Goal: Task Accomplishment & Management: Manage account settings

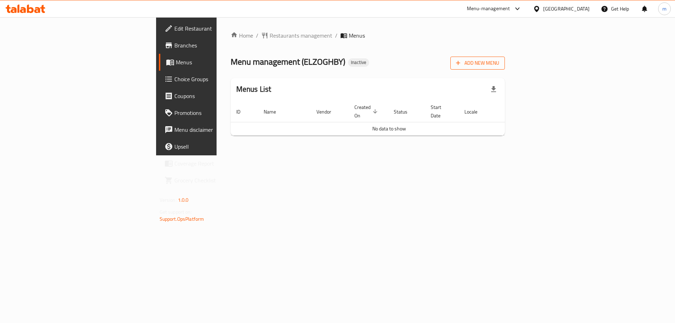
click at [499, 61] on span "Add New Menu" at bounding box center [477, 63] width 43 height 9
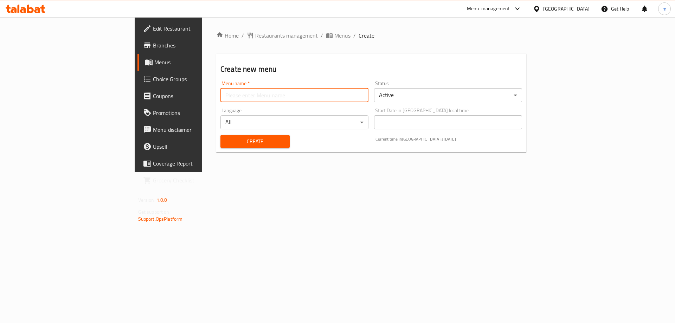
drag, startPoint x: 197, startPoint y: 100, endPoint x: 200, endPoint y: 96, distance: 5.0
click at [220, 96] on input "text" at bounding box center [294, 95] width 148 height 14
paste input "ELZOGHBY"
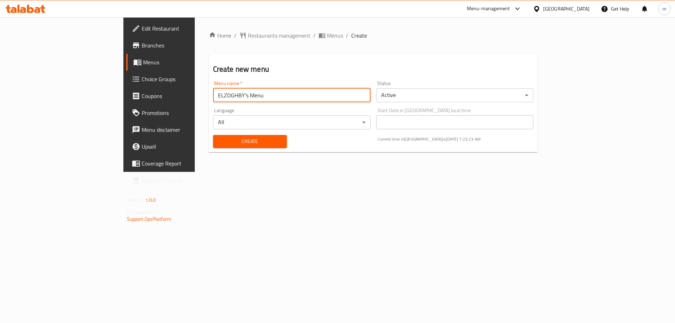
type input "ELZOGHBY's Menu"
click at [213, 135] on button "Create" at bounding box center [250, 141] width 74 height 13
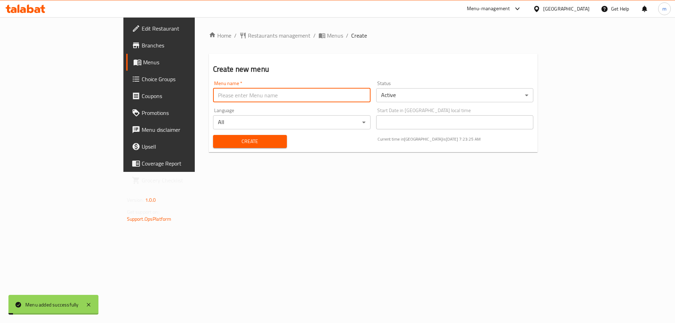
click at [143, 62] on span "Menus" at bounding box center [187, 62] width 88 height 8
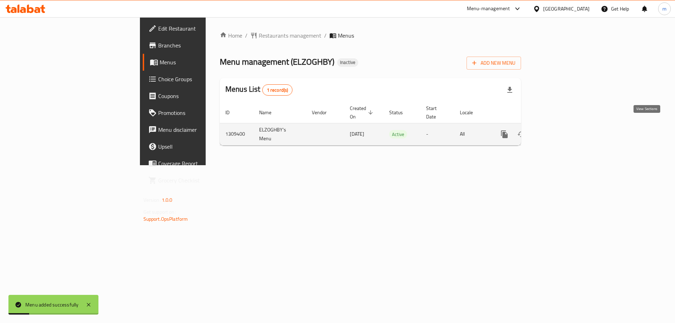
click at [564, 126] on link "enhanced table" at bounding box center [555, 134] width 17 height 17
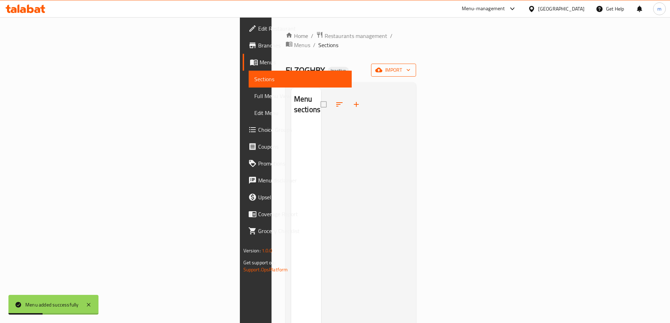
click at [410, 66] on span "import" at bounding box center [394, 70] width 34 height 9
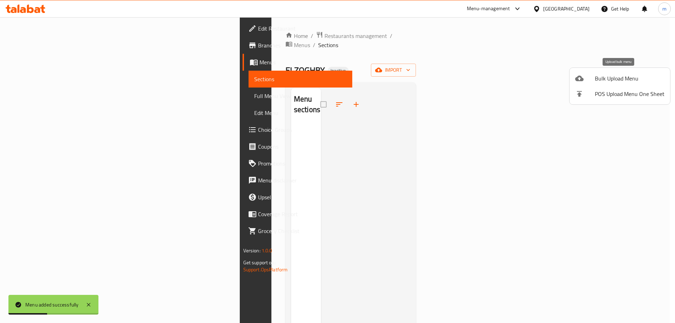
click at [611, 80] on span "Bulk Upload Menu" at bounding box center [630, 78] width 70 height 8
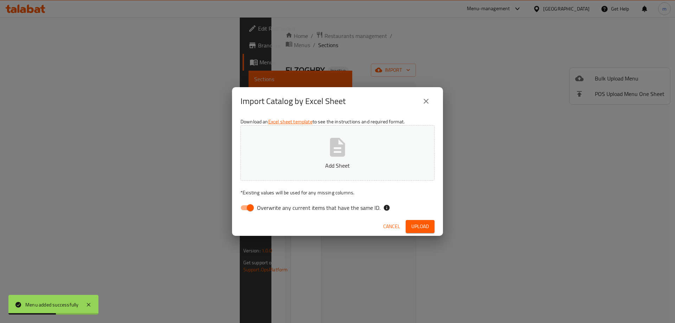
click at [349, 207] on span "Overwrite any current items that have the same ID." at bounding box center [318, 208] width 123 height 8
click at [270, 207] on input "Overwrite any current items that have the same ID." at bounding box center [250, 207] width 40 height 13
checkbox input "false"
click at [419, 227] on span "Upload" at bounding box center [420, 226] width 18 height 9
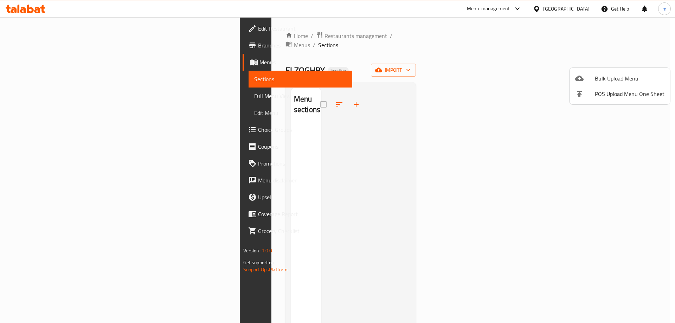
click at [473, 44] on div at bounding box center [337, 161] width 675 height 323
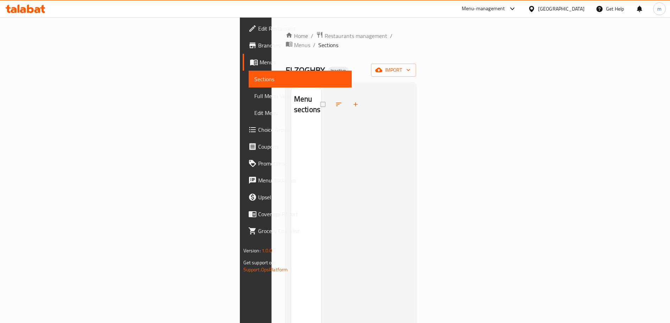
click at [416, 68] on div "Home / Restaurants management / Menus / Sections ELZOGHBY Inactive import Menu …" at bounding box center [350, 223] width 131 height 385
click at [416, 65] on button "import" at bounding box center [393, 70] width 45 height 13
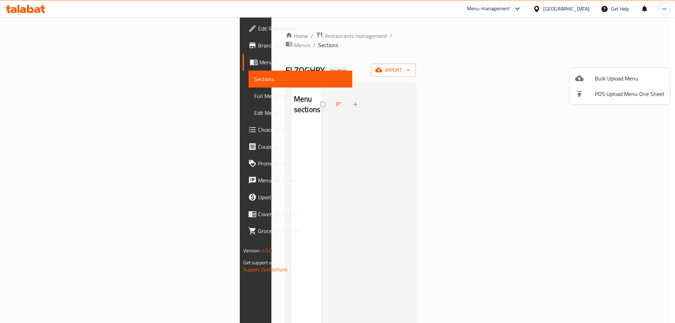
click at [614, 78] on span "Bulk Upload Menu" at bounding box center [630, 78] width 70 height 8
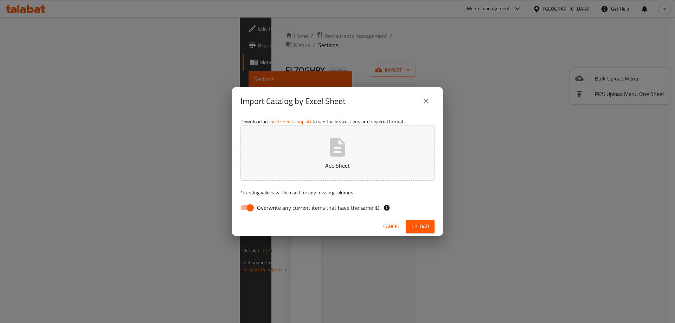
click at [342, 206] on span "Overwrite any current items that have the same ID." at bounding box center [318, 208] width 123 height 8
click at [270, 206] on input "Overwrite any current items that have the same ID." at bounding box center [250, 207] width 40 height 13
checkbox input "false"
click at [425, 231] on span "Upload" at bounding box center [420, 226] width 18 height 9
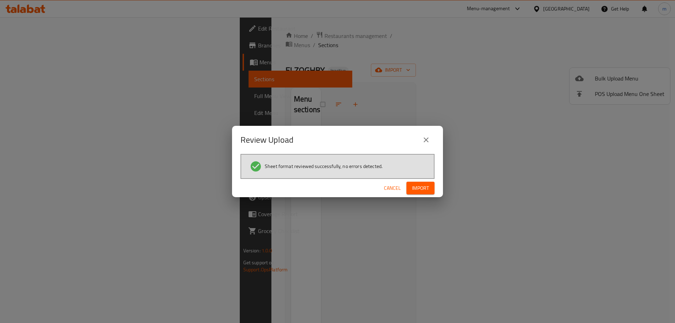
click at [419, 179] on div "Cancel Import" at bounding box center [337, 188] width 211 height 19
click at [419, 184] on span "Import" at bounding box center [420, 188] width 17 height 9
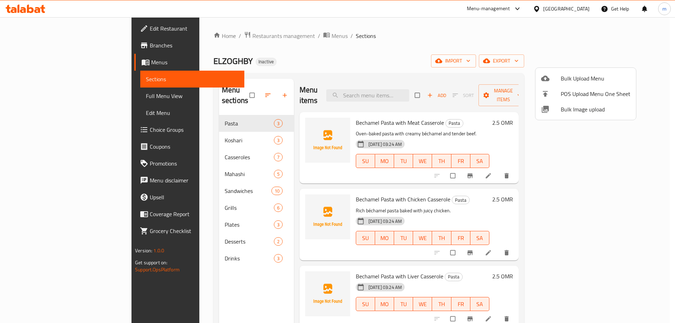
click at [33, 101] on div at bounding box center [337, 161] width 675 height 323
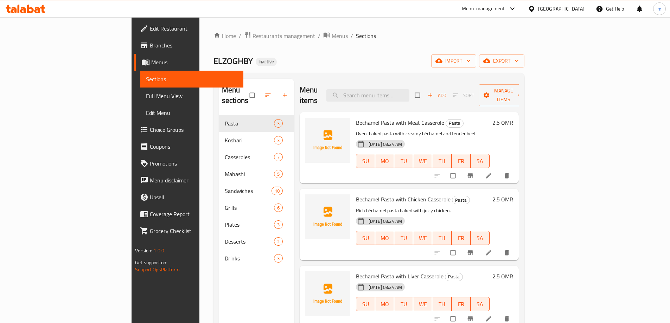
click at [146, 100] on span "Full Menu View" at bounding box center [192, 96] width 92 height 8
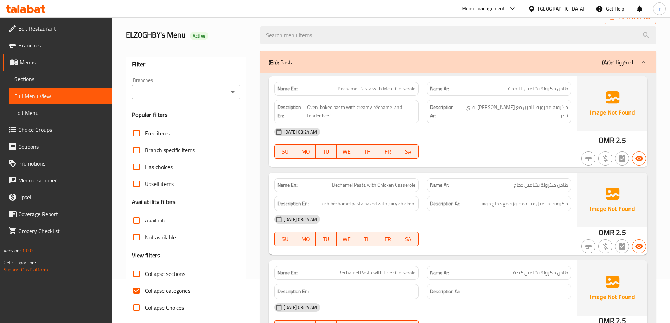
scroll to position [105, 0]
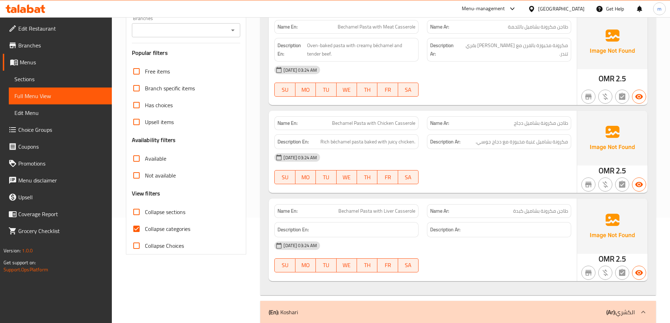
click at [156, 212] on span "Collapse sections" at bounding box center [165, 212] width 40 height 8
click at [145, 212] on input "Collapse sections" at bounding box center [136, 212] width 17 height 17
checkbox input "true"
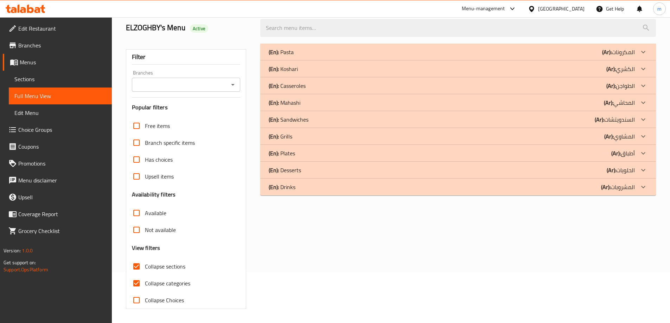
click at [158, 279] on span "Collapse categories" at bounding box center [167, 283] width 45 height 8
click at [145, 275] on input "Collapse categories" at bounding box center [136, 283] width 17 height 17
checkbox input "false"
click at [610, 48] on b "(Ar):" at bounding box center [606, 52] width 9 height 11
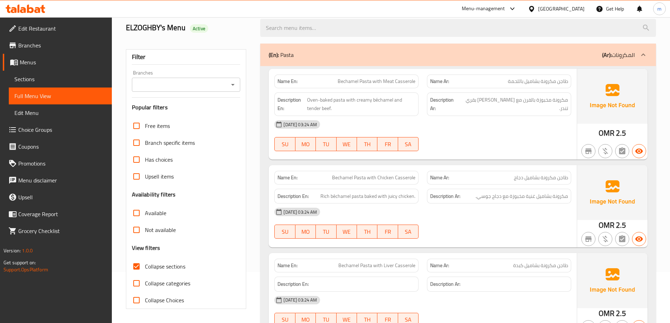
click at [534, 148] on div at bounding box center [499, 151] width 153 height 8
click at [349, 84] on span "Bechamel Pasta with Meat Casserole" at bounding box center [377, 81] width 78 height 7
click at [481, 108] on span "مكرونة مخبوزة بالفرن مع [PERSON_NAME] بقري تندر." at bounding box center [514, 104] width 107 height 17
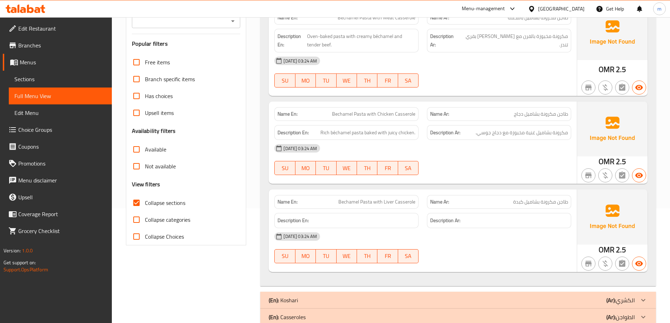
drag, startPoint x: 470, startPoint y: 121, endPoint x: 471, endPoint y: 131, distance: 10.9
drag, startPoint x: 362, startPoint y: 133, endPoint x: 384, endPoint y: 133, distance: 22.2
click at [399, 131] on span "Rich béchamel pasta baked with juicy chicken." at bounding box center [367, 132] width 95 height 9
click at [384, 133] on span "Rich béchamel pasta baked with juicy chicken." at bounding box center [367, 132] width 95 height 9
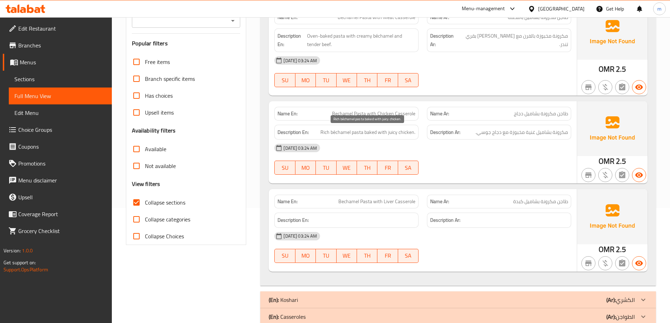
click at [392, 128] on span "Rich béchamel pasta baked with juicy chicken." at bounding box center [367, 132] width 95 height 9
copy span "juicy"
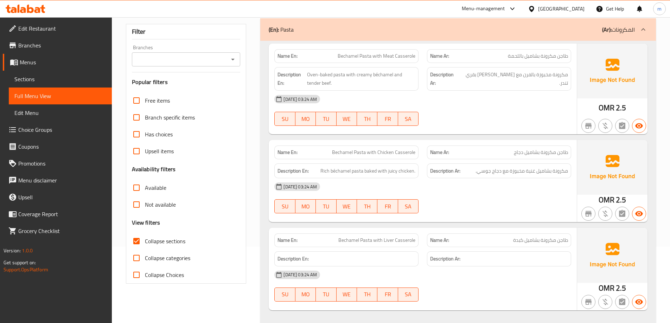
scroll to position [0, 0]
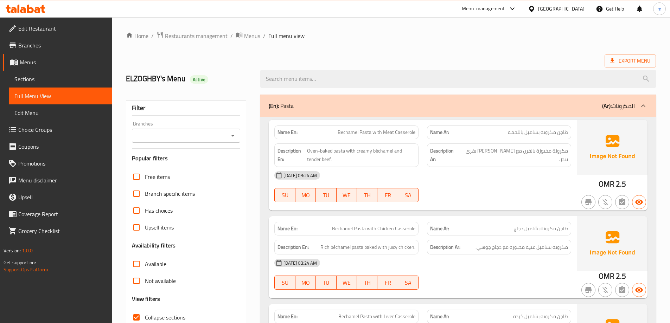
drag, startPoint x: 490, startPoint y: 206, endPoint x: 508, endPoint y: 109, distance: 97.9
click at [527, 106] on div "(En): Pasta (Ar): المكرونات" at bounding box center [452, 106] width 366 height 8
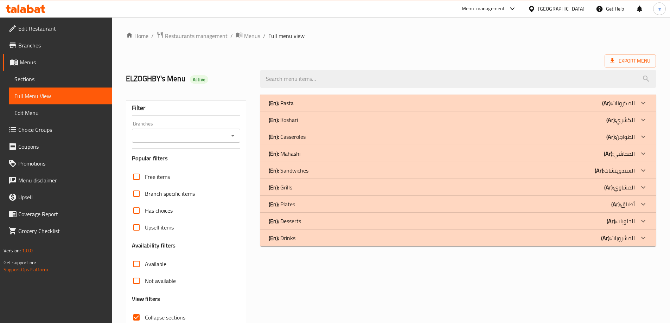
click at [553, 107] on div "(En): Koshari (Ar): الكشري" at bounding box center [452, 103] width 366 height 8
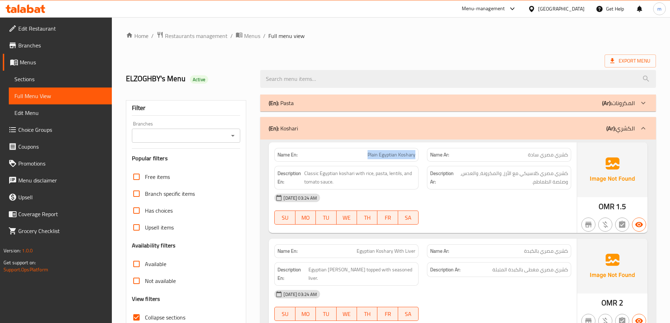
drag, startPoint x: 361, startPoint y: 155, endPoint x: 418, endPoint y: 155, distance: 57.3
click at [418, 155] on div "Name En: Plain Egyptian Koshary" at bounding box center [346, 155] width 144 height 14
drag, startPoint x: 351, startPoint y: 174, endPoint x: 344, endPoint y: 188, distance: 16.4
click at [344, 188] on div "Description En: Classic Egyptian koshari with rice, pasta, lentils, and tomato …" at bounding box center [346, 178] width 144 height 24
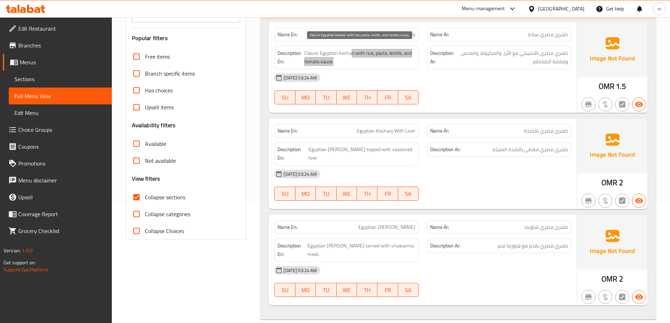
scroll to position [141, 0]
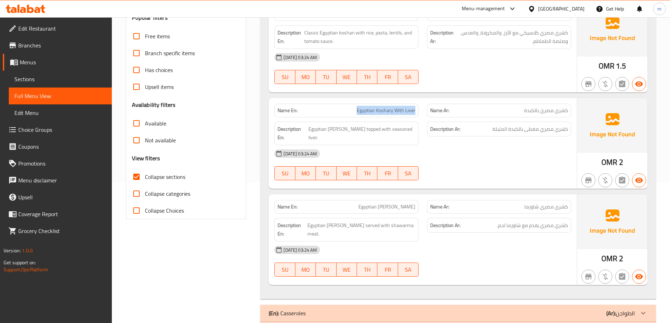
drag, startPoint x: 354, startPoint y: 114, endPoint x: 415, endPoint y: 115, distance: 60.1
click at [415, 114] on p "Name En: Egyptian Koshary With Liver" at bounding box center [346, 110] width 138 height 7
drag, startPoint x: 356, startPoint y: 129, endPoint x: 416, endPoint y: 129, distance: 59.8
click at [416, 129] on div "Description En: Egyptian koshari topped with seasoned liver." at bounding box center [346, 134] width 144 height 24
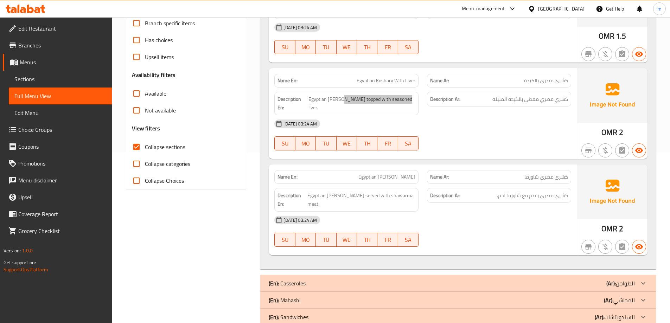
scroll to position [211, 0]
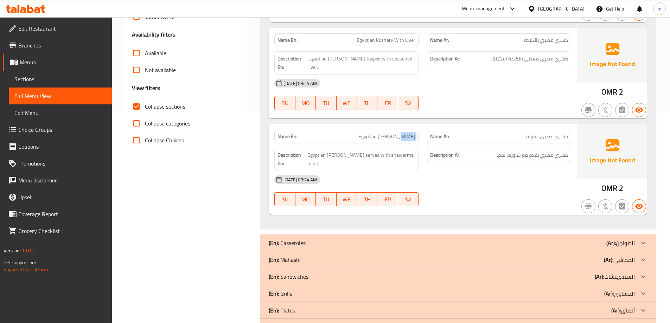
drag, startPoint x: 393, startPoint y: 127, endPoint x: 426, endPoint y: 127, distance: 33.4
click at [426, 127] on div "Name En: Egyptian [PERSON_NAME] Name Ar: كشري [DEMOGRAPHIC_DATA] شاورما" at bounding box center [422, 137] width 305 height 22
drag, startPoint x: 350, startPoint y: 145, endPoint x: 414, endPoint y: 146, distance: 64.3
click at [414, 151] on span "Egyptian [PERSON_NAME] served with shawarma meat." at bounding box center [361, 159] width 108 height 17
click at [527, 182] on div "[DATE] 03:24 AM SU MO TU WE TH FR SA" at bounding box center [422, 190] width 305 height 39
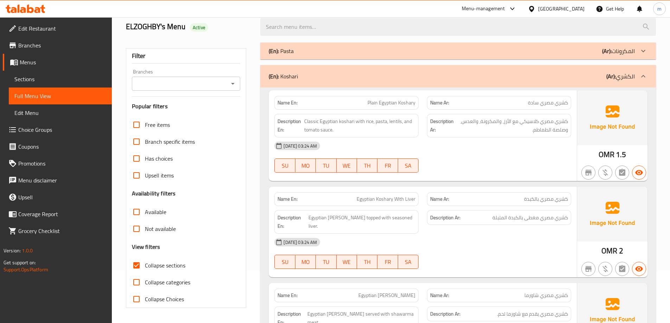
scroll to position [0, 0]
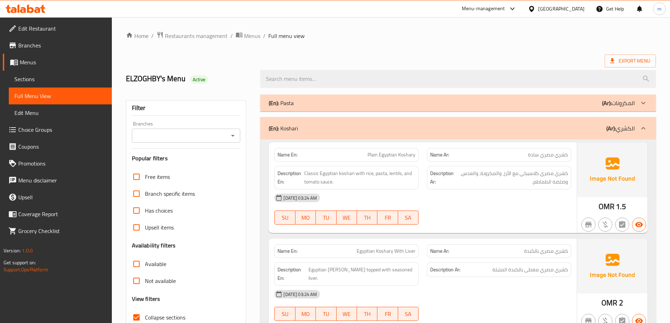
click at [521, 128] on div "(En): Koshari (Ar): الكشري" at bounding box center [452, 128] width 366 height 8
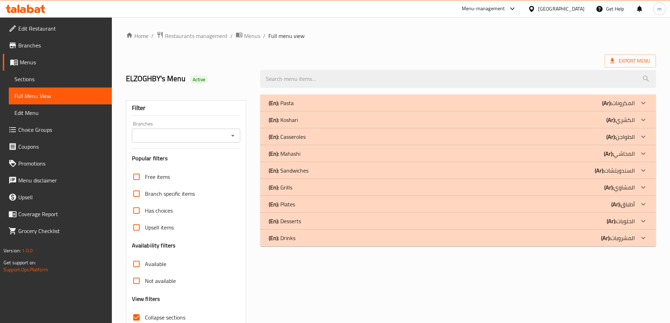
click at [523, 107] on div "(En): Casseroles (Ar): الطواجن" at bounding box center [452, 103] width 366 height 8
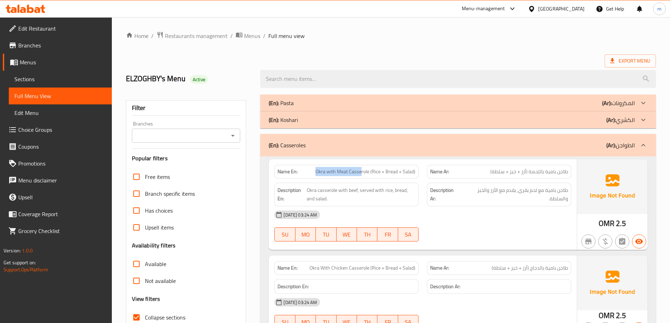
drag, startPoint x: 362, startPoint y: 175, endPoint x: 313, endPoint y: 174, distance: 48.9
click at [313, 174] on p "Name En: Okra with Meat Casserole (Rice + Bread + Salad)" at bounding box center [346, 171] width 138 height 7
click at [319, 174] on span "Okra with Meat Casserole (Rice + Bread + Salad)" at bounding box center [365, 171] width 100 height 7
drag, startPoint x: 564, startPoint y: 187, endPoint x: 520, endPoint y: 189, distance: 43.3
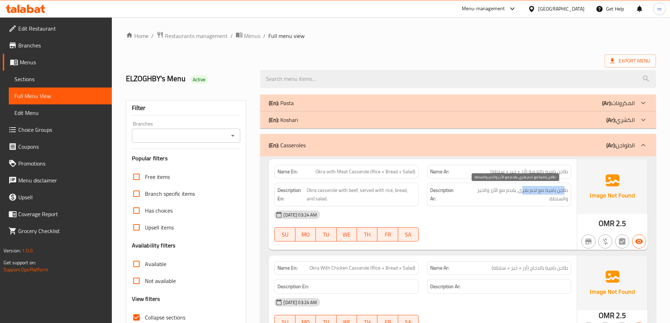
click at [520, 189] on span "طاجن بامية مع لحم بقري، يقدم مع الأرز والخبز والسلطة." at bounding box center [514, 194] width 107 height 17
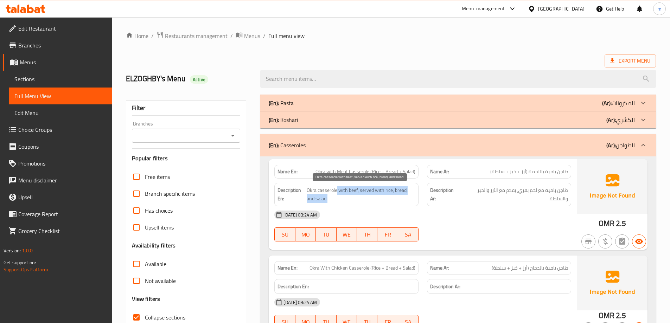
drag, startPoint x: 336, startPoint y: 190, endPoint x: 402, endPoint y: 201, distance: 66.6
click at [402, 201] on span "Okra casserole with beef, served with rice, bread, and salad." at bounding box center [361, 194] width 109 height 17
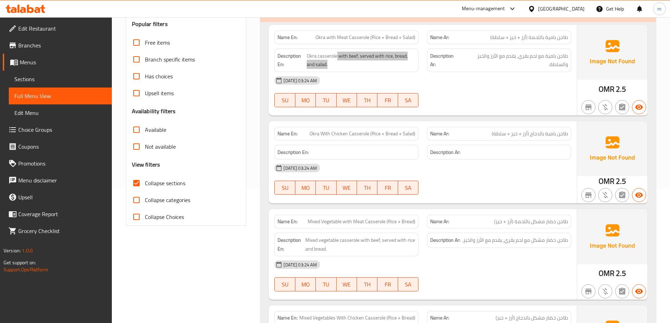
scroll to position [141, 0]
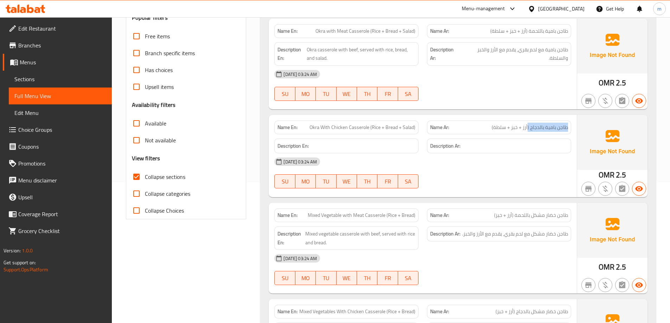
drag, startPoint x: 552, startPoint y: 126, endPoint x: 528, endPoint y: 129, distance: 23.7
click at [528, 129] on div "Name Ar: طاجن بامية بالدجاج (أرز + خبز + سلطة)" at bounding box center [499, 127] width 153 height 22
click at [528, 129] on span "طاجن بامية بالدجاج (أرز + خبز + سلطة)" at bounding box center [530, 127] width 76 height 7
drag, startPoint x: 368, startPoint y: 124, endPoint x: 316, endPoint y: 130, distance: 53.1
click at [356, 126] on span "Okra With Chicken Casserole (Rice + Bread + Salad)" at bounding box center [362, 127] width 106 height 7
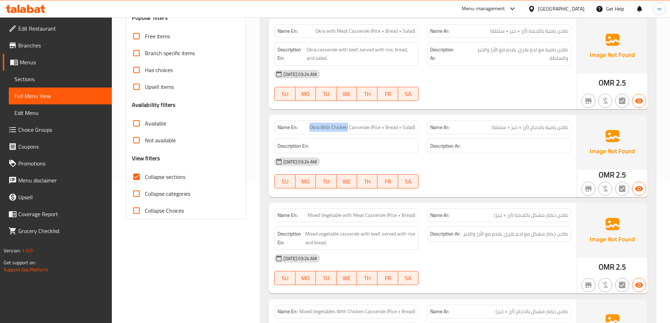
drag, startPoint x: 310, startPoint y: 129, endPoint x: 348, endPoint y: 127, distance: 38.0
click at [348, 127] on p "Name En: Okra With Chicken Casserole (Rice + Bread + Salad)" at bounding box center [346, 127] width 138 height 7
drag, startPoint x: 373, startPoint y: 126, endPoint x: 416, endPoint y: 131, distance: 43.7
click at [416, 131] on div "Name En: Okra With Chicken Casserole (Rice + Bread + Salad)" at bounding box center [346, 128] width 144 height 14
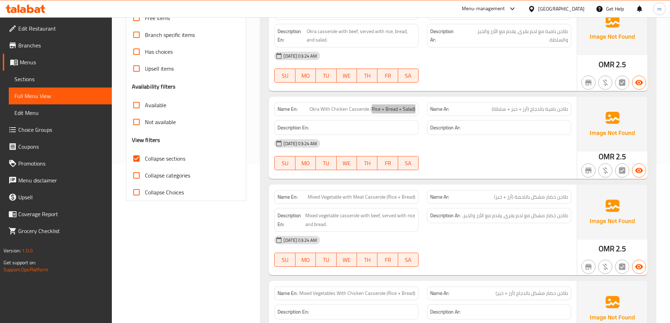
scroll to position [176, 0]
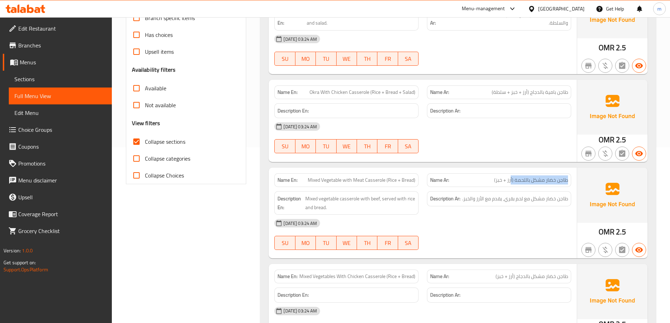
drag, startPoint x: 566, startPoint y: 180, endPoint x: 511, endPoint y: 182, distance: 55.2
click at [511, 182] on span "طاجن خضار مشكل باللحمة (أرز + خبز)" at bounding box center [531, 179] width 74 height 7
drag, startPoint x: 374, startPoint y: 180, endPoint x: 360, endPoint y: 183, distance: 13.6
click at [360, 183] on span "Mixed Vegetable with Meat Casserole (Rice + Bread)" at bounding box center [362, 179] width 108 height 7
drag, startPoint x: 341, startPoint y: 181, endPoint x: 411, endPoint y: 184, distance: 69.3
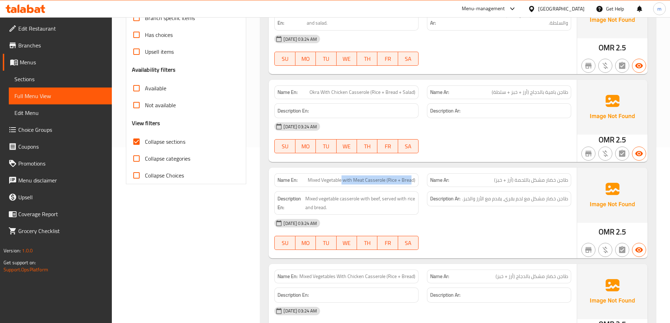
click at [411, 184] on span "Mixed Vegetable with Meat Casserole (Rice + Bread)" at bounding box center [362, 179] width 108 height 7
drag, startPoint x: 356, startPoint y: 201, endPoint x: 381, endPoint y: 199, distance: 25.1
click at [381, 199] on span "Mixed vegetable casserole with beef, served with rice and bread." at bounding box center [360, 202] width 110 height 17
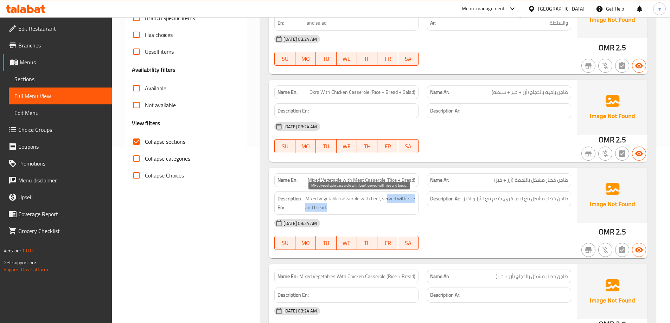
drag, startPoint x: 387, startPoint y: 198, endPoint x: 396, endPoint y: 206, distance: 11.9
click at [396, 206] on span "Mixed vegetable casserole with beef, served with rice and bread." at bounding box center [360, 202] width 110 height 17
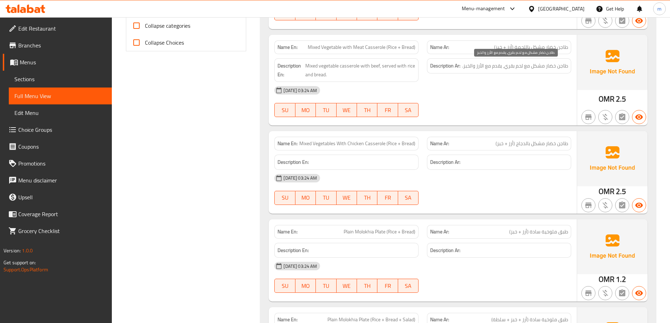
scroll to position [316, 0]
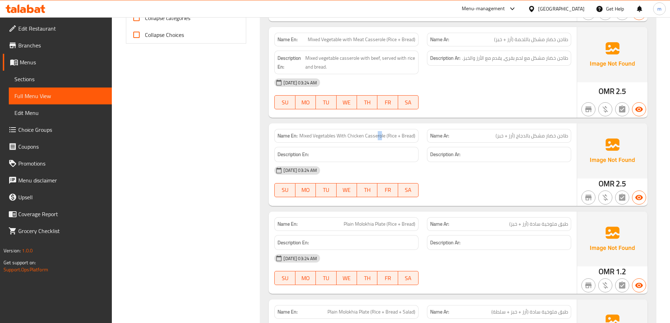
drag, startPoint x: 378, startPoint y: 134, endPoint x: 382, endPoint y: 131, distance: 5.5
click at [382, 131] on div "Name En: Mixed Vegetables With Chicken Casserole (Rice + Bread)" at bounding box center [346, 136] width 144 height 14
click at [384, 132] on span "Mixed Vegetables With Chicken Casserole (Rice + Bread)" at bounding box center [357, 135] width 116 height 7
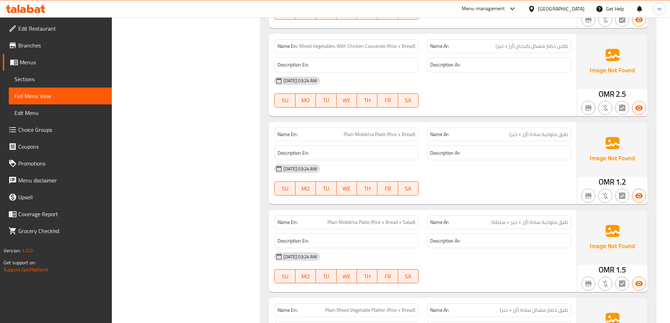
scroll to position [422, 0]
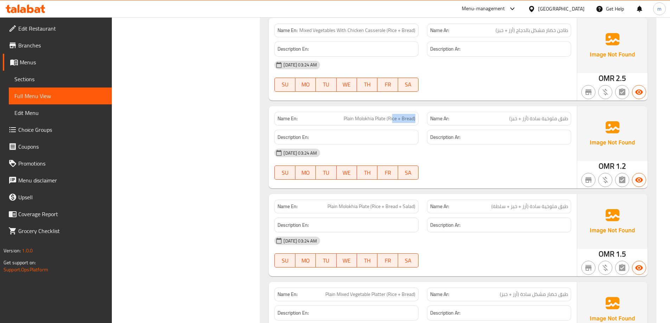
drag, startPoint x: 399, startPoint y: 118, endPoint x: 416, endPoint y: 117, distance: 17.3
click at [416, 117] on div "Name En: Plain Molokhia Plate (Rice + Bread)" at bounding box center [346, 119] width 144 height 14
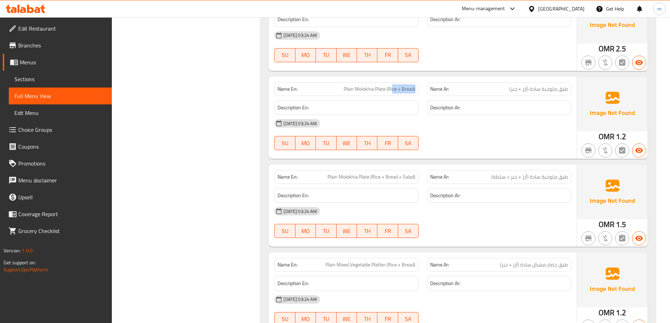
scroll to position [527, 0]
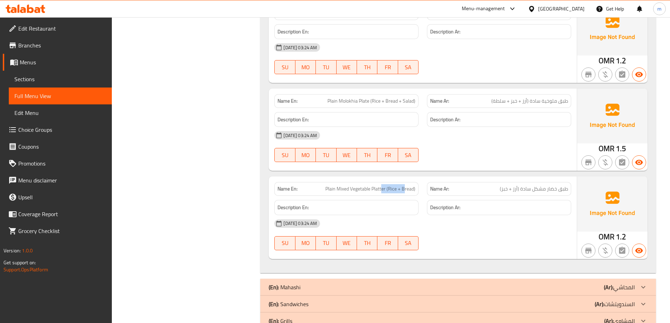
drag, startPoint x: 382, startPoint y: 189, endPoint x: 405, endPoint y: 184, distance: 23.2
click at [405, 184] on div "Name En: Plain Mixed Vegetable Platter (Rice + Bread)" at bounding box center [346, 189] width 144 height 14
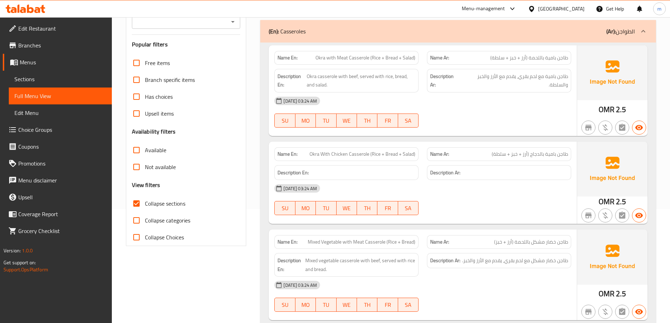
scroll to position [35, 0]
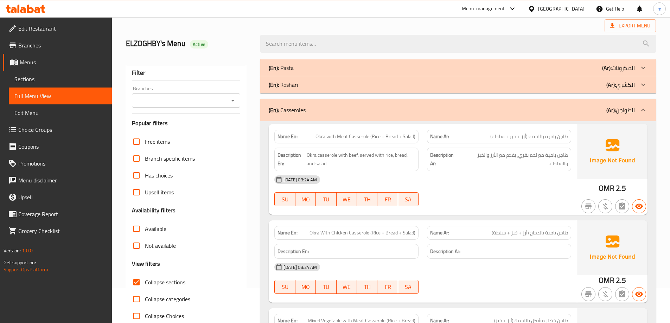
click at [571, 108] on div "(En): Casseroles (Ar): الطواجن" at bounding box center [452, 110] width 366 height 8
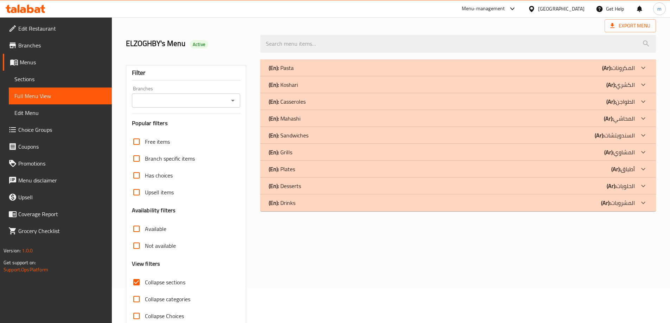
click at [629, 72] on p "(Ar): المحاشي" at bounding box center [618, 68] width 33 height 8
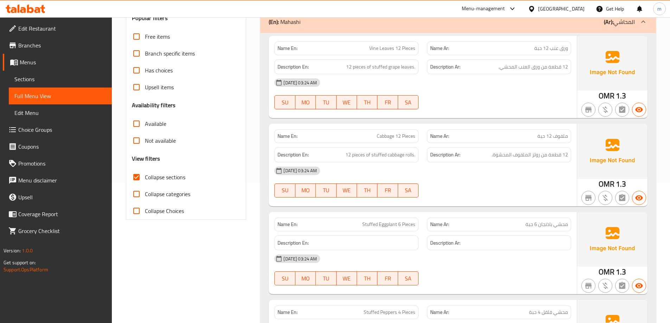
scroll to position [141, 0]
drag, startPoint x: 377, startPoint y: 49, endPoint x: 415, endPoint y: 52, distance: 38.4
click at [415, 52] on div "Name En: Vine Leaves 12 Pieces" at bounding box center [346, 48] width 144 height 14
drag, startPoint x: 343, startPoint y: 67, endPoint x: 415, endPoint y: 69, distance: 72.1
click at [415, 69] on h6 "Description En: 12 pieces of stuffed grape leaves." at bounding box center [346, 66] width 138 height 9
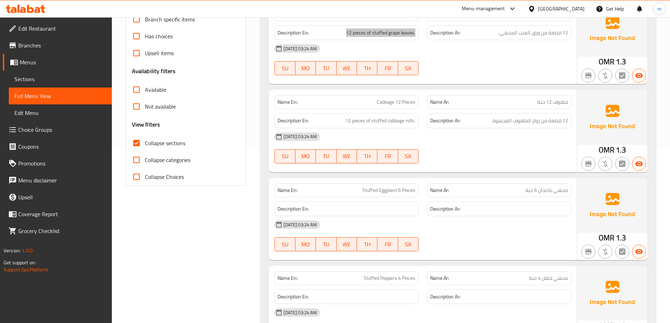
scroll to position [176, 0]
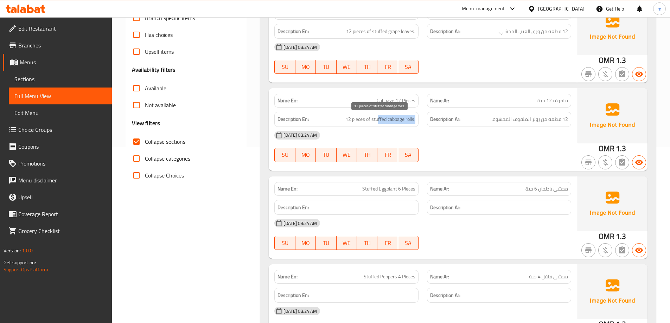
drag, startPoint x: 415, startPoint y: 120, endPoint x: 377, endPoint y: 120, distance: 38.0
click at [377, 120] on span "12 pieces of stuffed cabbage rolls." at bounding box center [380, 119] width 70 height 9
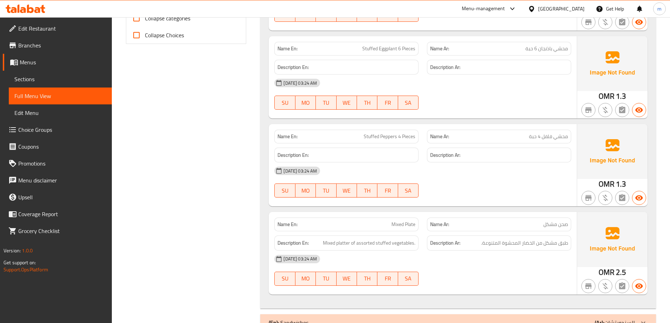
scroll to position [316, 0]
click at [375, 133] on span "Stuffed Peppers 4 Pieces" at bounding box center [390, 136] width 52 height 7
click at [428, 156] on div "Description Ar:" at bounding box center [499, 154] width 144 height 15
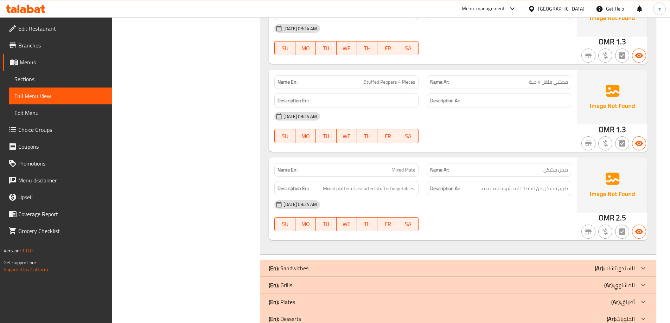
scroll to position [387, 0]
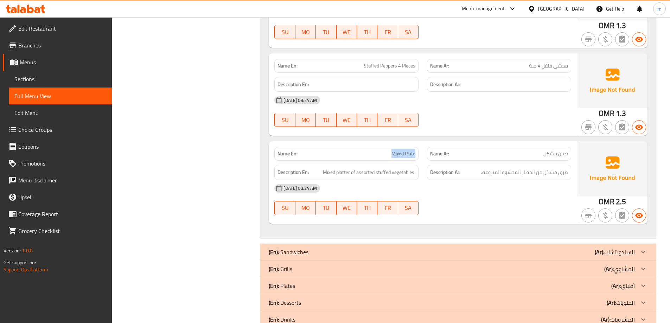
drag, startPoint x: 382, startPoint y: 155, endPoint x: 415, endPoint y: 154, distance: 32.7
click at [415, 154] on p "Name En: Mixed Plate" at bounding box center [346, 153] width 138 height 7
click at [415, 154] on span "Mixed Plate" at bounding box center [403, 153] width 24 height 7
click at [352, 173] on span "Mixed platter of assorted stuffed vegetables." at bounding box center [369, 172] width 92 height 9
drag, startPoint x: 398, startPoint y: 175, endPoint x: 402, endPoint y: 174, distance: 4.7
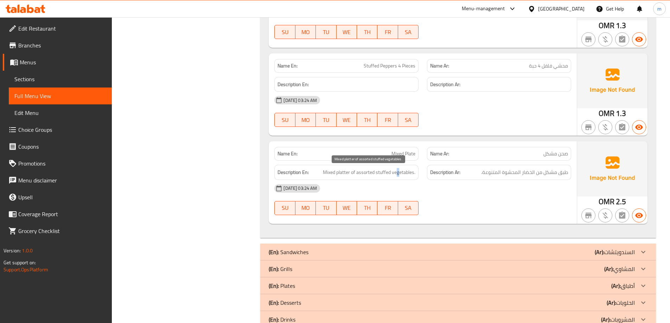
click at [400, 174] on span "Mixed platter of assorted stuffed vegetables." at bounding box center [369, 172] width 92 height 9
click at [404, 173] on span "Mixed platter of assorted stuffed vegetables." at bounding box center [369, 172] width 92 height 9
click at [478, 193] on div "[DATE] 03:24 AM" at bounding box center [422, 188] width 305 height 17
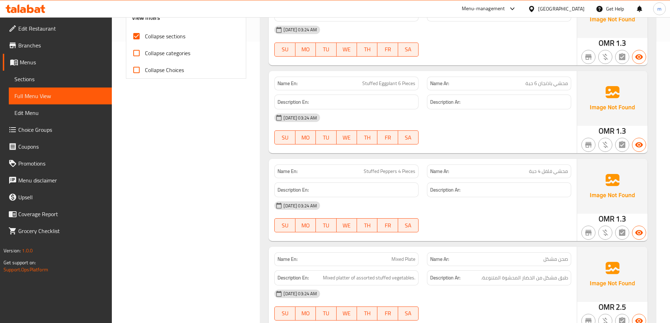
scroll to position [406, 0]
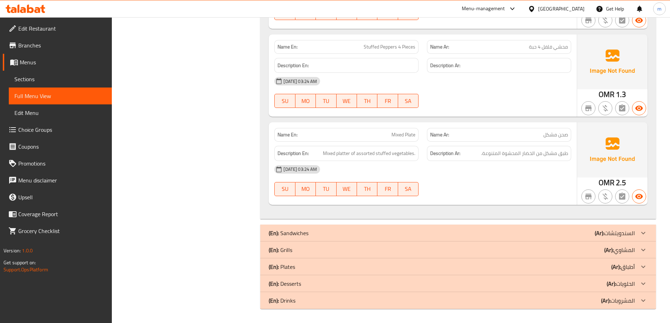
click at [401, 135] on span "Mixed Plate" at bounding box center [403, 134] width 24 height 7
copy span "Mixed Plate"
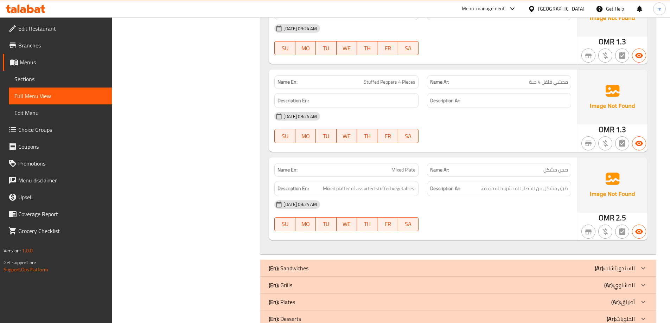
click at [233, 163] on div "Filter Branches Branches Popular filters Free items Branch specific items Has c…" at bounding box center [189, 34] width 135 height 629
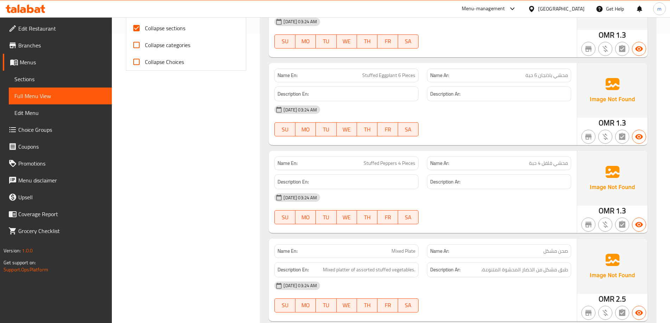
scroll to position [0, 0]
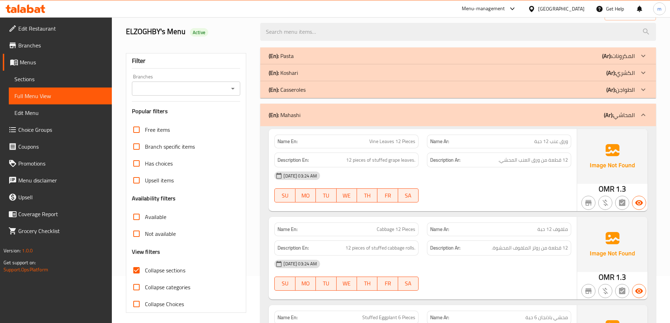
drag, startPoint x: 233, startPoint y: 163, endPoint x: 218, endPoint y: 90, distance: 73.9
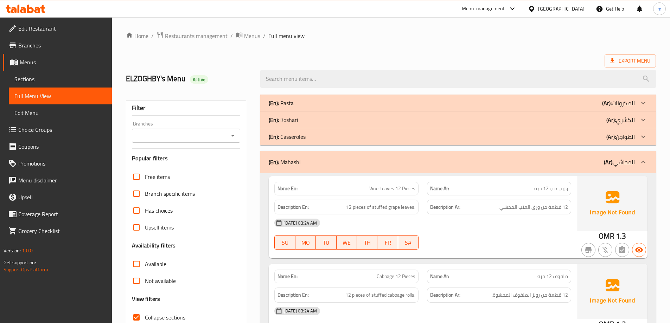
click at [525, 155] on div "(En): [PERSON_NAME] (Ar): المحاشي" at bounding box center [458, 162] width 396 height 23
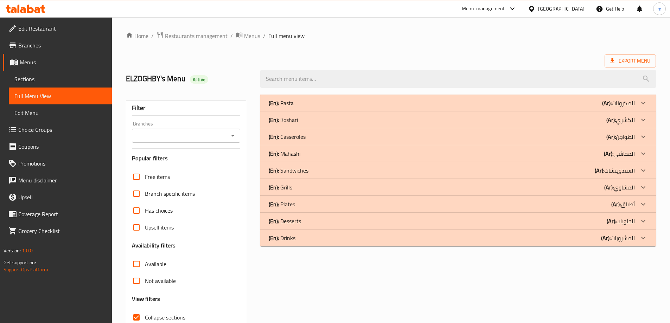
click at [564, 107] on div "(En): Sandwiches (Ar): السندويتشات" at bounding box center [452, 103] width 366 height 8
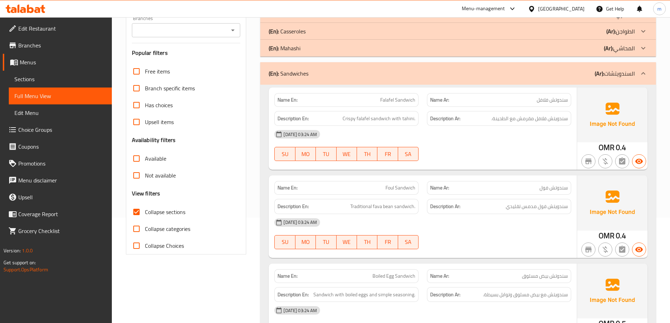
scroll to position [141, 0]
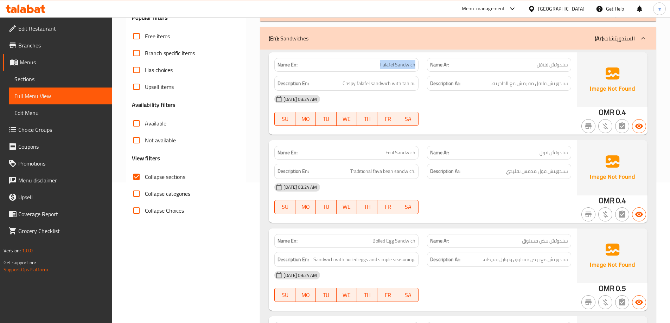
drag, startPoint x: 375, startPoint y: 64, endPoint x: 415, endPoint y: 64, distance: 39.0
click at [415, 64] on p "Name En: Falafel Sandwich" at bounding box center [346, 64] width 138 height 7
drag, startPoint x: 386, startPoint y: 83, endPoint x: 396, endPoint y: 79, distance: 9.9
click at [392, 79] on span "Crispy falafel sandwich with tahini." at bounding box center [378, 83] width 73 height 9
click at [413, 81] on span "Crispy falafel sandwich with tahini." at bounding box center [378, 83] width 73 height 9
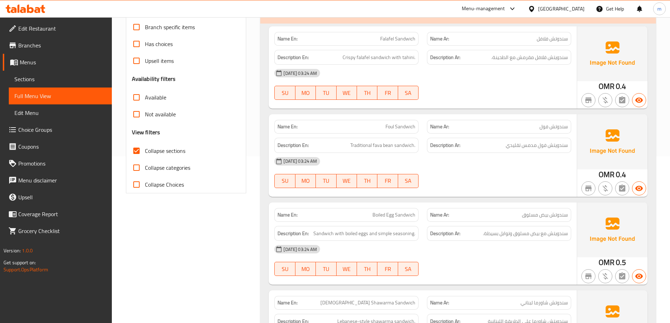
scroll to position [211, 0]
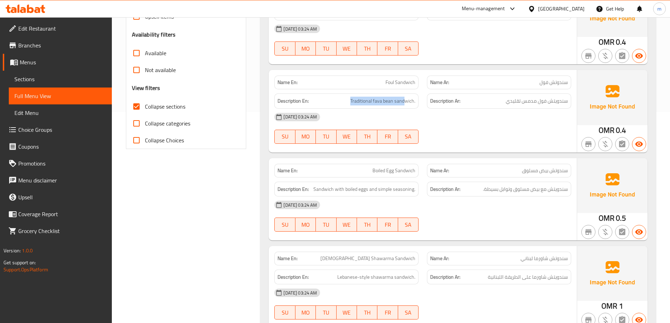
drag, startPoint x: 405, startPoint y: 102, endPoint x: 350, endPoint y: 104, distance: 54.9
click at [350, 104] on h6 "Description En: Traditional fava bean sandwich." at bounding box center [346, 101] width 138 height 9
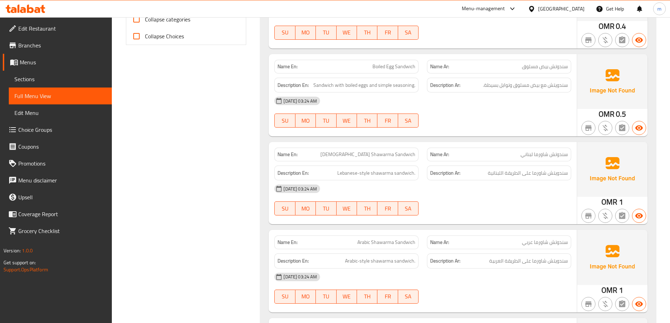
scroll to position [316, 0]
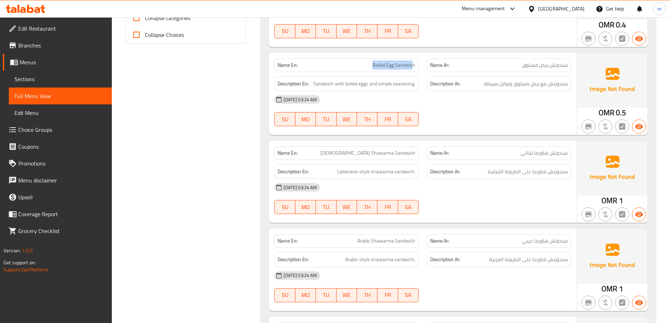
drag, startPoint x: 372, startPoint y: 67, endPoint x: 416, endPoint y: 62, distance: 44.5
click at [416, 62] on div "Name En: Boiled Egg Sandwich" at bounding box center [346, 65] width 144 height 14
drag, startPoint x: 326, startPoint y: 84, endPoint x: 416, endPoint y: 84, distance: 90.7
click at [416, 84] on div "Description En: Sandwich with boiled eggs and simple seasoning." at bounding box center [346, 83] width 144 height 15
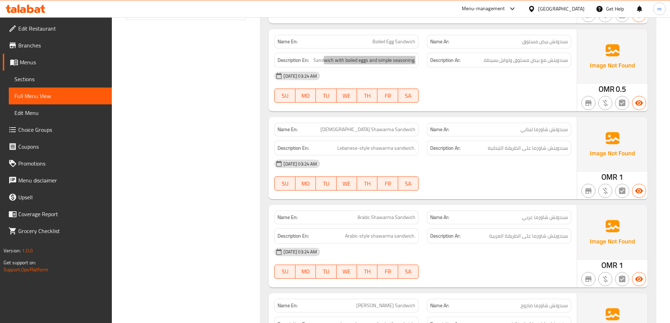
scroll to position [387, 0]
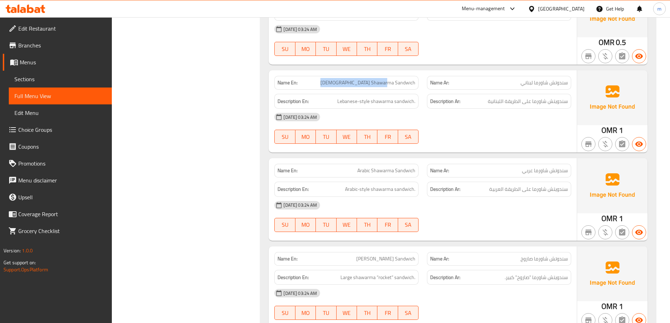
drag, startPoint x: 412, startPoint y: 82, endPoint x: 342, endPoint y: 83, distance: 70.0
click at [342, 83] on p "Name En: Lebanese Shawarma Sandwich" at bounding box center [346, 82] width 138 height 7
drag, startPoint x: 560, startPoint y: 101, endPoint x: 462, endPoint y: 101, distance: 98.4
click at [462, 101] on h6 "Description Ar: سندويتش شاورما على الطريقة اللبنانية" at bounding box center [499, 101] width 138 height 9
click at [498, 137] on div "[DATE] 03:24 AM SU MO TU WE TH FR SA" at bounding box center [422, 128] width 305 height 39
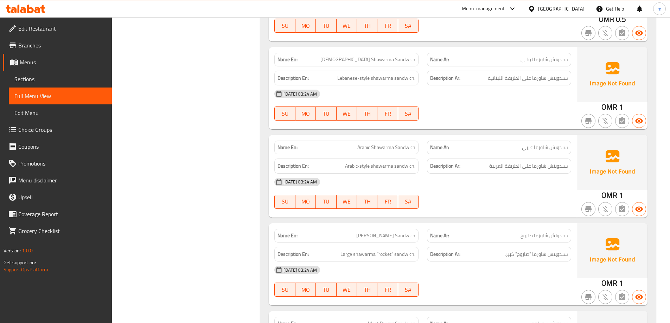
scroll to position [422, 0]
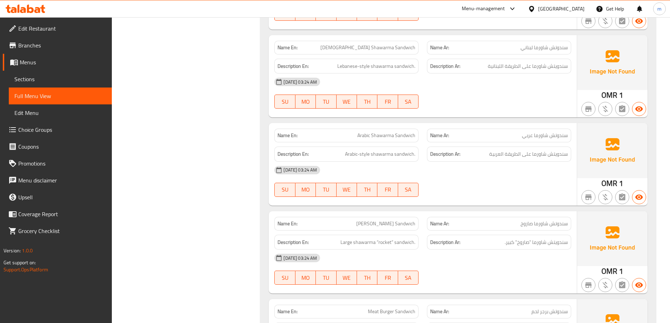
click at [250, 153] on div "Filter Branches Branches Popular filters Free items Branch specific items Has c…" at bounding box center [189, 210] width 135 height 1085
click at [380, 136] on span "Arabic Shawarma Sandwich" at bounding box center [386, 135] width 58 height 7
copy span "Arabic Shawarma Sandwich"
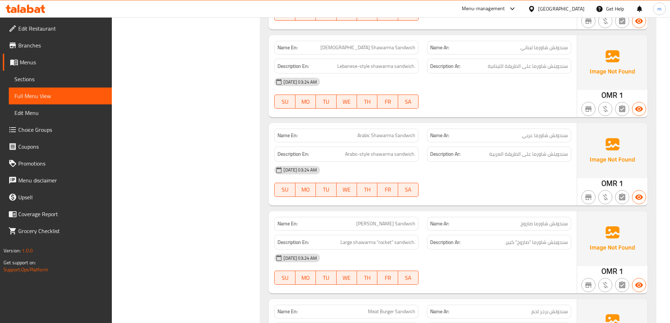
click at [386, 47] on span "[DEMOGRAPHIC_DATA] Shawarma Sandwich" at bounding box center [367, 47] width 95 height 7
copy span "[DEMOGRAPHIC_DATA] Shawarma Sandwich"
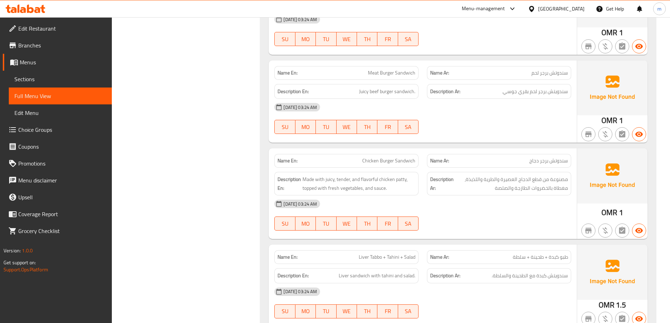
scroll to position [668, 0]
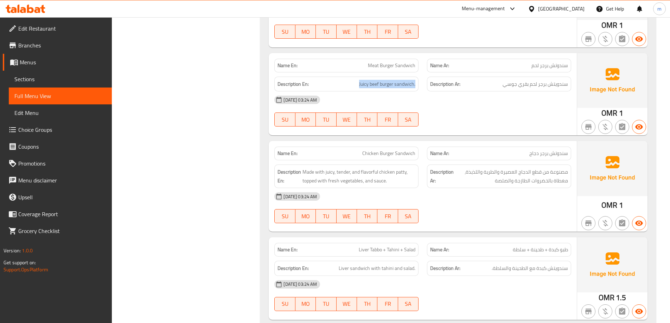
drag, startPoint x: 355, startPoint y: 86, endPoint x: 418, endPoint y: 89, distance: 63.0
click at [418, 89] on div "Description En: Juicy beef burger sandwich." at bounding box center [346, 84] width 144 height 15
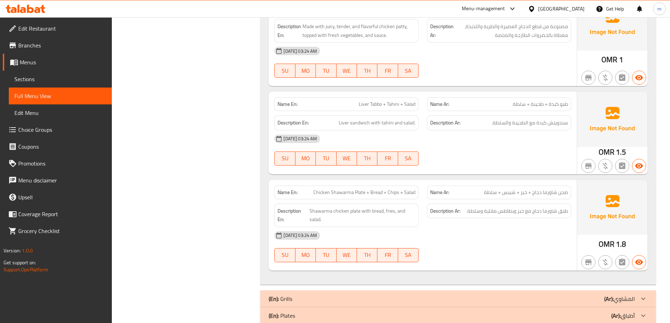
scroll to position [844, 0]
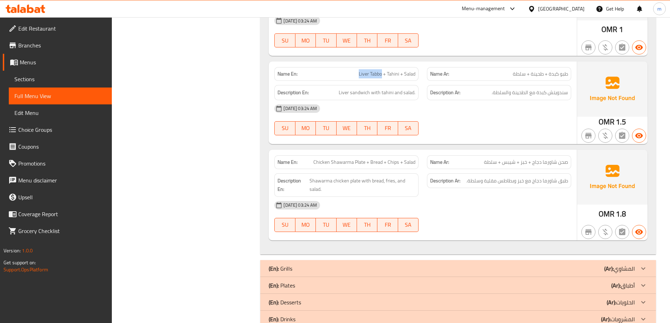
drag, startPoint x: 345, startPoint y: 77, endPoint x: 381, endPoint y: 75, distance: 35.6
click at [381, 75] on p "Name En: Liver Tabbo + Tahini + Salad" at bounding box center [346, 73] width 138 height 7
click at [494, 193] on div "Description Ar: طبق شاورما دجاج مع خبز وبطاطس مقلية وسلطة." at bounding box center [499, 185] width 153 height 32
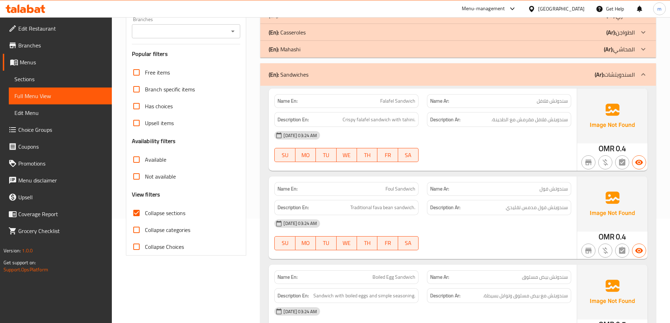
scroll to position [0, 0]
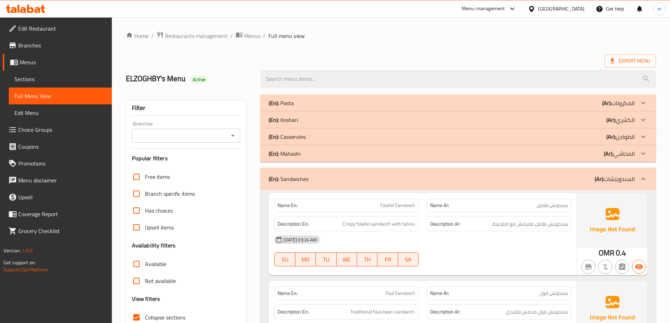
drag, startPoint x: 506, startPoint y: 200, endPoint x: 508, endPoint y: 139, distance: 61.6
click at [552, 174] on div "(En): Sandwiches (Ar): السندويتشات" at bounding box center [458, 179] width 396 height 23
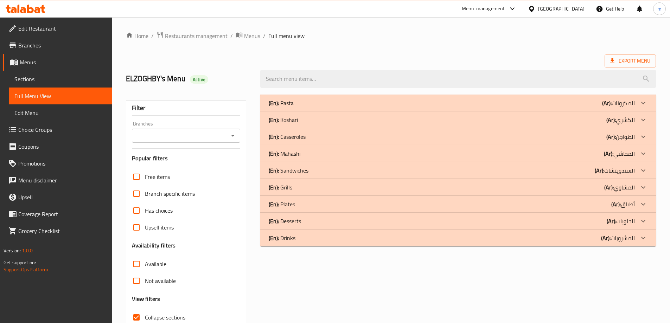
click at [553, 107] on div "(En): Grills (Ar): المشاوي" at bounding box center [452, 103] width 366 height 8
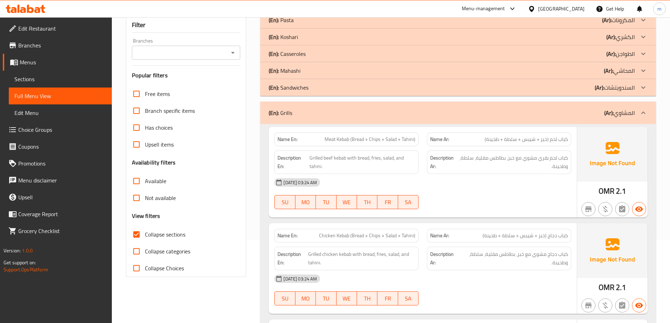
scroll to position [105, 0]
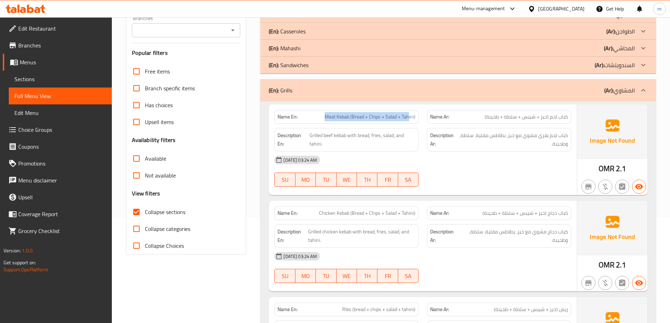
drag, startPoint x: 325, startPoint y: 117, endPoint x: 409, endPoint y: 122, distance: 84.9
click at [409, 122] on div "Name En: Meat Kebab (Bread + Chips + Salad + Tahini)" at bounding box center [346, 117] width 144 height 14
drag, startPoint x: 346, startPoint y: 135, endPoint x: 394, endPoint y: 140, distance: 48.1
click at [394, 140] on span "Grilled beef kebab with bread, fries, salad, and tahini." at bounding box center [362, 139] width 106 height 17
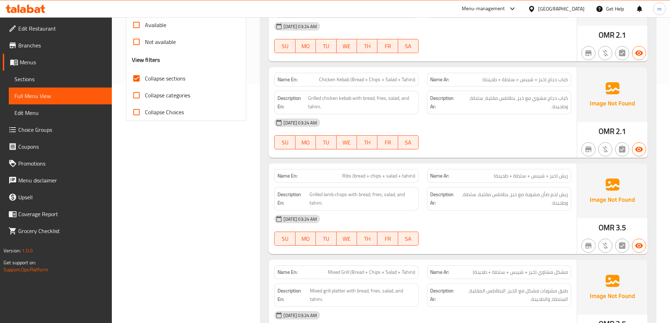
scroll to position [246, 0]
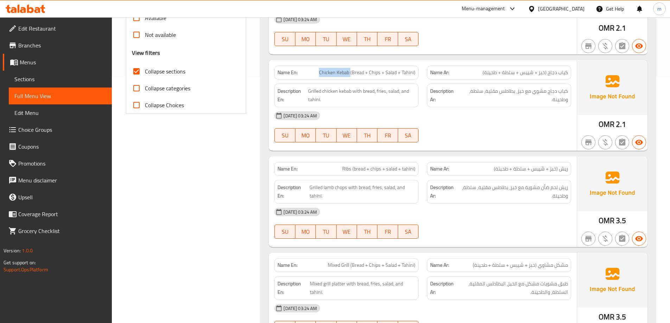
drag, startPoint x: 351, startPoint y: 74, endPoint x: 308, endPoint y: 73, distance: 42.6
click at [308, 73] on p "Name En: Chicken Kebab (Bread + Chips + Salad + Tahini)" at bounding box center [346, 72] width 138 height 7
drag, startPoint x: 353, startPoint y: 70, endPoint x: 410, endPoint y: 77, distance: 57.7
click at [410, 77] on div "Name En: Chicken Kebab (Bread + Chips + Salad + Tahini)" at bounding box center [346, 73] width 144 height 14
drag, startPoint x: 351, startPoint y: 91, endPoint x: 405, endPoint y: 103, distance: 55.1
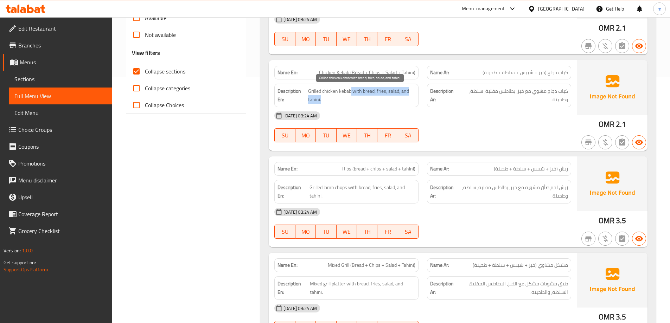
click at [405, 103] on span "Grilled chicken kebab with bread, fries, salad, and tahini." at bounding box center [361, 95] width 107 height 17
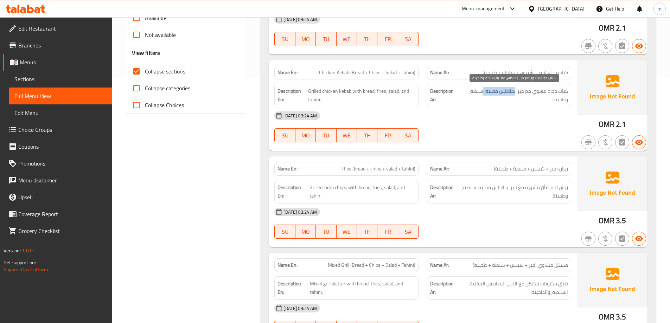
drag, startPoint x: 516, startPoint y: 89, endPoint x: 484, endPoint y: 89, distance: 31.6
click at [484, 89] on span "كباب دجاج مشوي مع خبز، بطاطس مقلية، سلطة، وطحينة." at bounding box center [514, 95] width 108 height 17
click at [502, 130] on div "[DATE] 03:24 AM SU MO TU WE TH FR SA" at bounding box center [422, 126] width 305 height 39
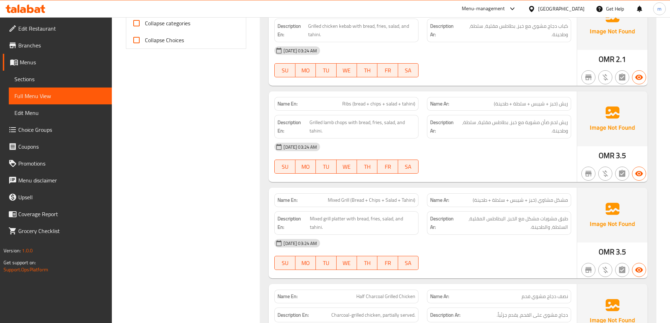
scroll to position [316, 0]
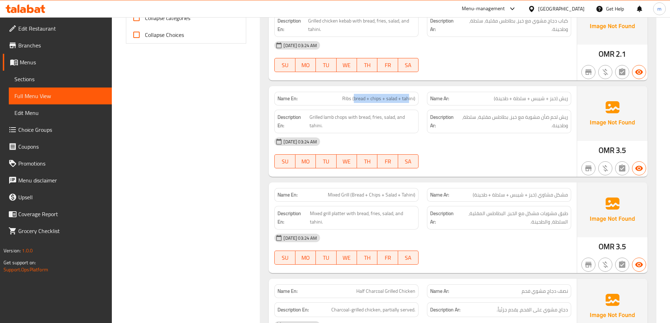
drag, startPoint x: 354, startPoint y: 98, endPoint x: 409, endPoint y: 105, distance: 54.9
click at [409, 105] on div "Name En: Ribs (bread + chips + salad + tahini)" at bounding box center [346, 99] width 144 height 14
drag, startPoint x: 347, startPoint y: 118, endPoint x: 393, endPoint y: 122, distance: 45.8
click at [393, 122] on span "Grilled lamb chops with bread, fries, salad, and tahini." at bounding box center [362, 121] width 106 height 17
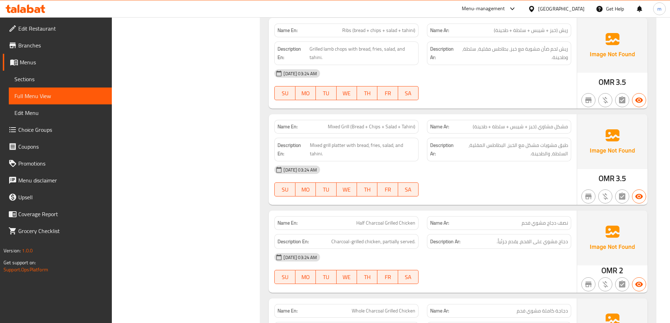
scroll to position [387, 0]
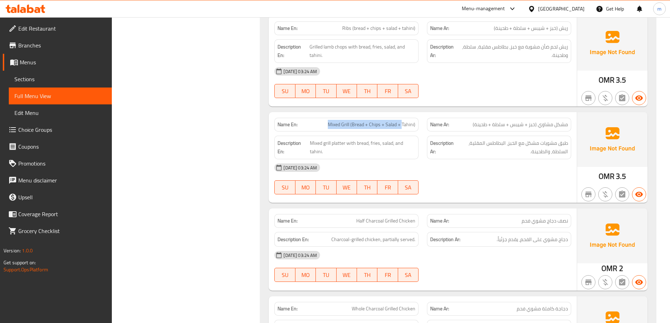
drag, startPoint x: 313, startPoint y: 119, endPoint x: 403, endPoint y: 128, distance: 89.7
click at [403, 128] on div "Name En: Mixed Grill (Bread + Chips + Salad + Tahini)" at bounding box center [346, 125] width 144 height 14
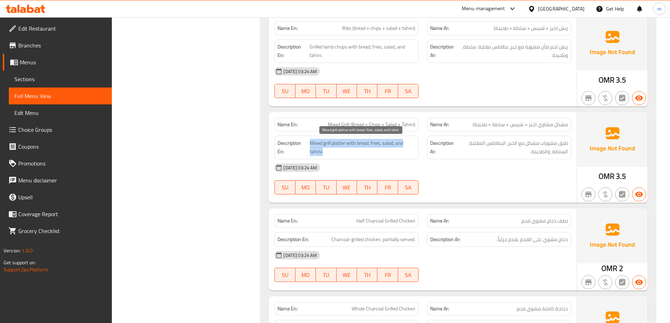
drag, startPoint x: 310, startPoint y: 143, endPoint x: 403, endPoint y: 152, distance: 93.2
click at [403, 152] on span "Mixed grill platter with bread, fries, salad, and tahini." at bounding box center [362, 147] width 105 height 17
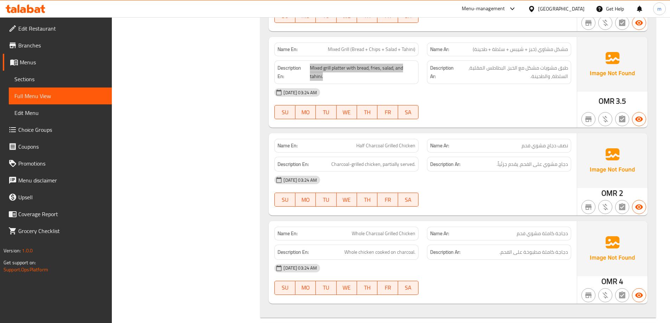
scroll to position [492, 0]
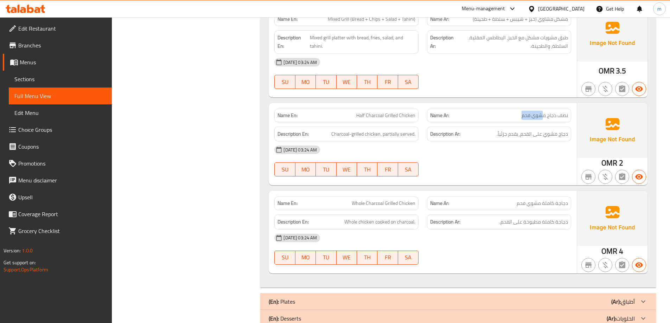
drag, startPoint x: 543, startPoint y: 114, endPoint x: 516, endPoint y: 113, distance: 27.1
click at [516, 113] on p "Name Ar: نصف دجاج مشوي فحم" at bounding box center [499, 115] width 138 height 7
click at [374, 136] on span "Charcoal-grilled chicken, partially served." at bounding box center [373, 134] width 84 height 9
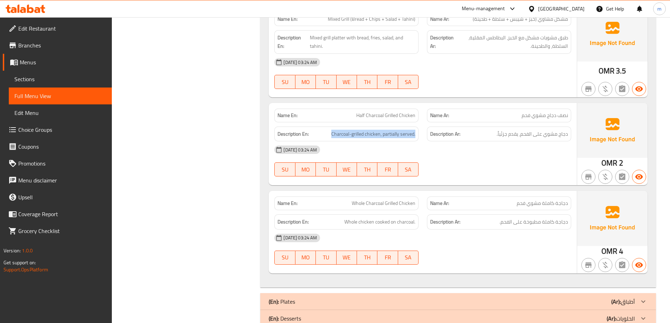
copy span "Charcoal-grilled chicken, partially served."
drag, startPoint x: 556, startPoint y: 132, endPoint x: 515, endPoint y: 136, distance: 41.0
click at [515, 136] on span "دجاج مشوي على الفحم، يقدم جزئياً." at bounding box center [531, 134] width 71 height 9
drag, startPoint x: 393, startPoint y: 135, endPoint x: 409, endPoint y: 135, distance: 16.5
click at [409, 135] on span "Charcoal-grilled chicken, partially served." at bounding box center [373, 134] width 84 height 9
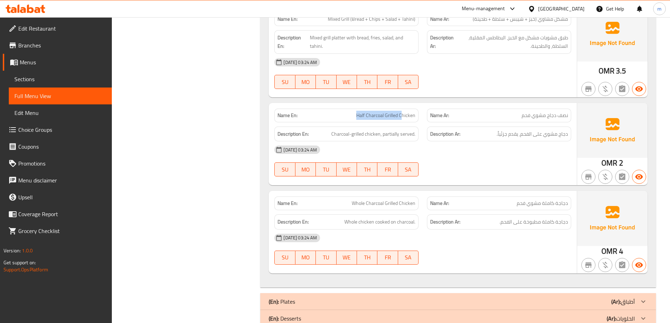
drag, startPoint x: 353, startPoint y: 117, endPoint x: 402, endPoint y: 115, distance: 49.3
click at [402, 115] on p "Name En: Half Charcoal Grilled Chicken" at bounding box center [346, 115] width 138 height 7
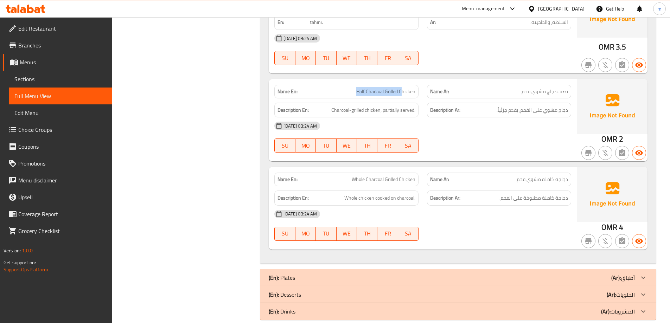
scroll to position [527, 0]
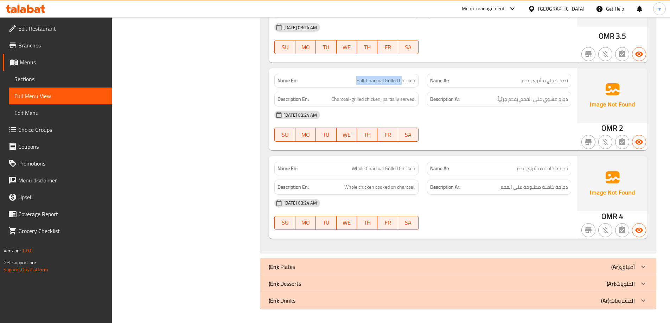
click at [403, 79] on span "Half Charcoal Grilled Chicken" at bounding box center [385, 80] width 59 height 7
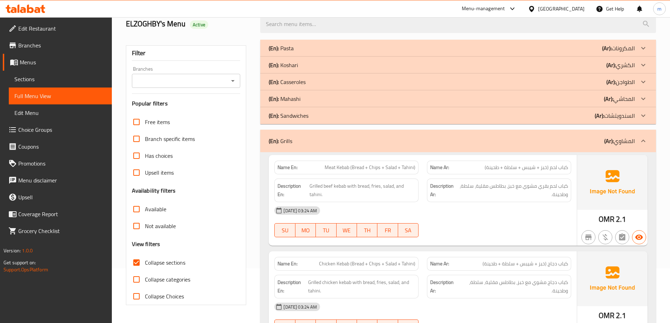
scroll to position [0, 0]
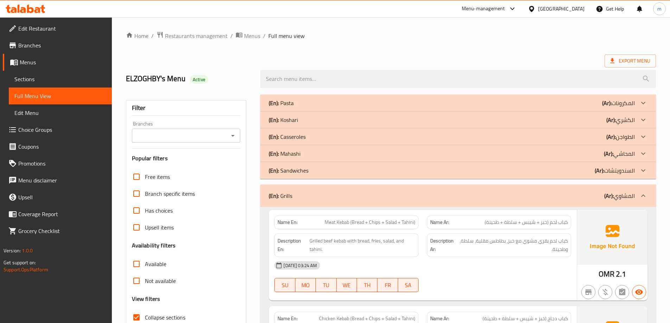
click at [577, 192] on div "(En): Grills (Ar): المشاوي" at bounding box center [452, 196] width 366 height 8
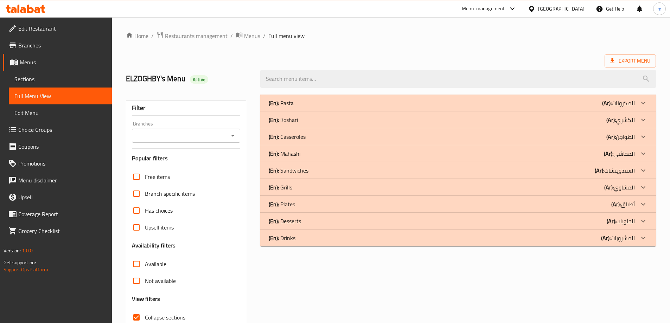
click at [576, 107] on div "(En): Plates (Ar): أطباق" at bounding box center [452, 103] width 366 height 8
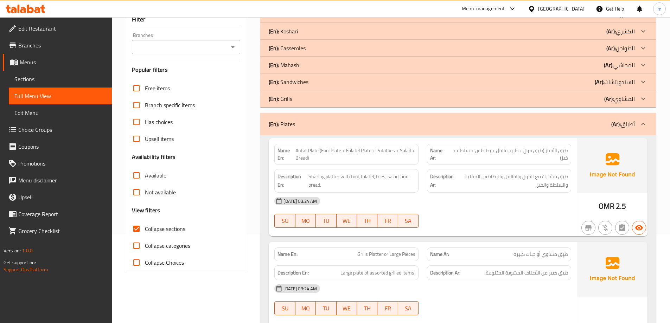
scroll to position [105, 0]
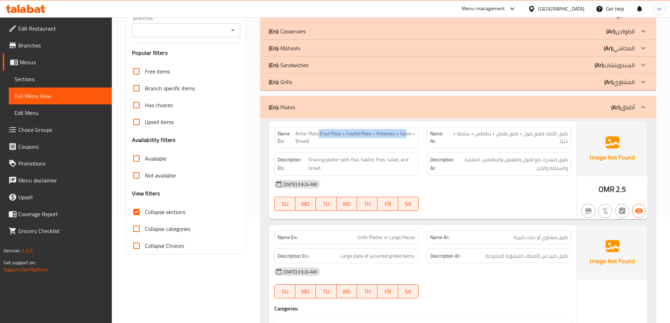
drag, startPoint x: 319, startPoint y: 137, endPoint x: 348, endPoint y: 135, distance: 28.9
click at [400, 133] on span "Anfar Plate (Foul Plate + Falafel Plate + Potatoes + Salad + Bread)" at bounding box center [355, 137] width 120 height 15
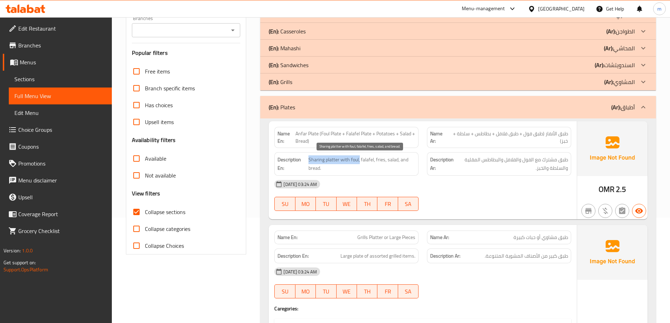
drag, startPoint x: 308, startPoint y: 160, endPoint x: 359, endPoint y: 163, distance: 51.1
click at [359, 163] on span "Sharing platter with foul, falafel, fries, salad, and bread." at bounding box center [361, 163] width 107 height 17
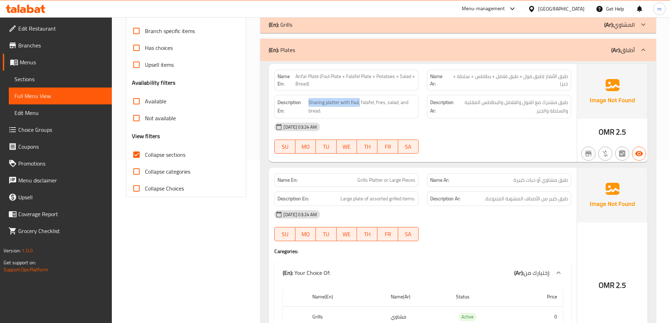
scroll to position [211, 0]
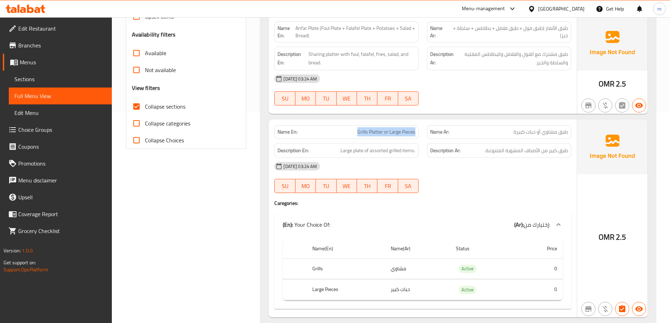
drag, startPoint x: 346, startPoint y: 135, endPoint x: 415, endPoint y: 137, distance: 68.9
click at [415, 137] on div "Name En: Grills Platter or Large Pieces" at bounding box center [346, 132] width 144 height 14
drag, startPoint x: 330, startPoint y: 155, endPoint x: 407, endPoint y: 155, distance: 77.0
click at [407, 155] on div "Description En: Large plate of assorted grilled items." at bounding box center [346, 150] width 144 height 15
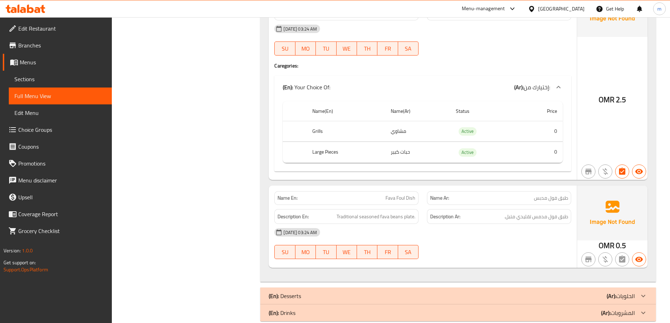
scroll to position [361, 0]
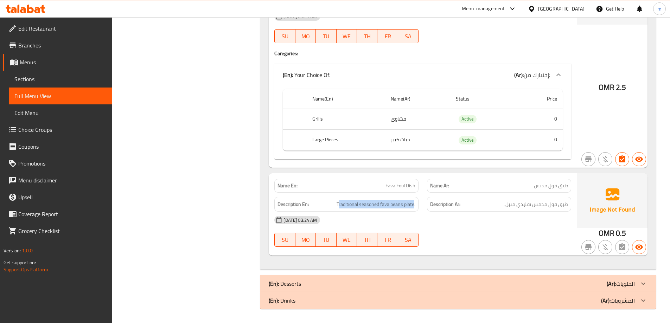
drag, startPoint x: 413, startPoint y: 205, endPoint x: 339, endPoint y: 209, distance: 74.3
click at [339, 209] on div "Description En: Traditional seasoned fava beans plate." at bounding box center [346, 204] width 144 height 15
click at [484, 231] on div "[DATE] 03:24 AM SU MO TU WE TH FR SA" at bounding box center [422, 231] width 305 height 39
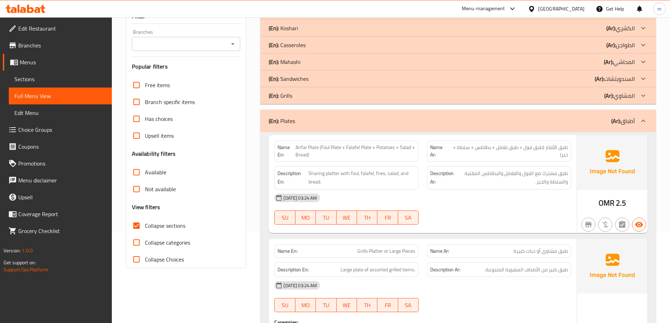
scroll to position [38, 0]
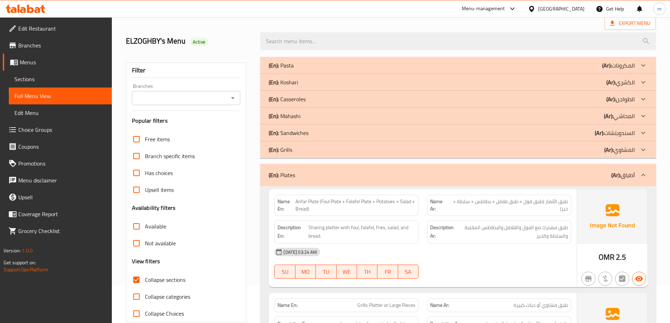
drag, startPoint x: 532, startPoint y: 216, endPoint x: 534, endPoint y: 176, distance: 39.8
click at [534, 179] on div "(En): Plates (Ar): أطباق" at bounding box center [458, 175] width 396 height 23
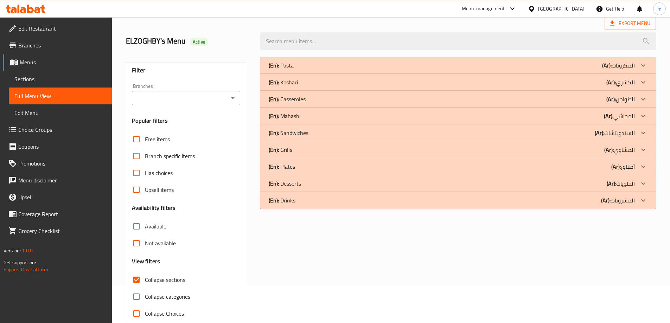
click at [534, 70] on div "(En): Desserts (Ar): الحلويات" at bounding box center [452, 65] width 366 height 8
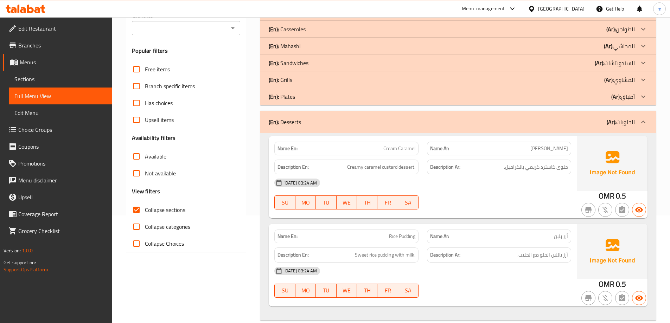
scroll to position [108, 0]
click at [389, 163] on span "Creamy caramel custard dessert." at bounding box center [381, 166] width 68 height 9
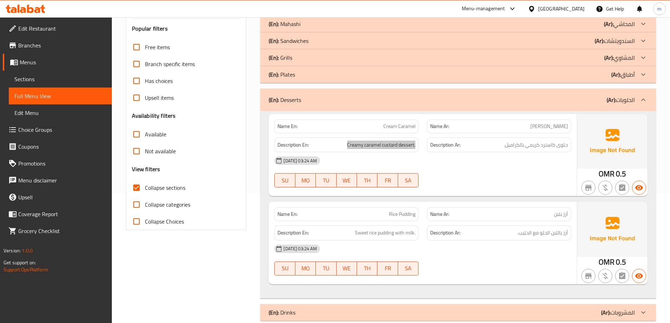
scroll to position [142, 0]
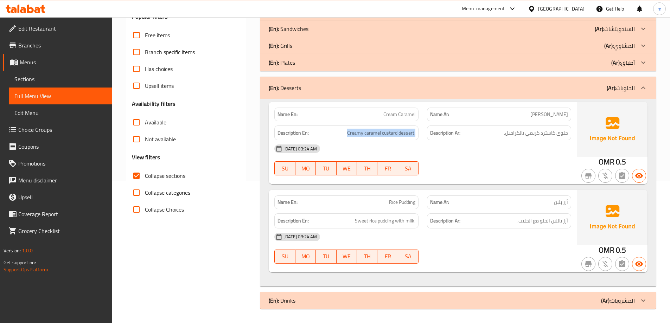
click at [434, 92] on div "(En): Desserts (Ar): الحلويات" at bounding box center [458, 88] width 396 height 23
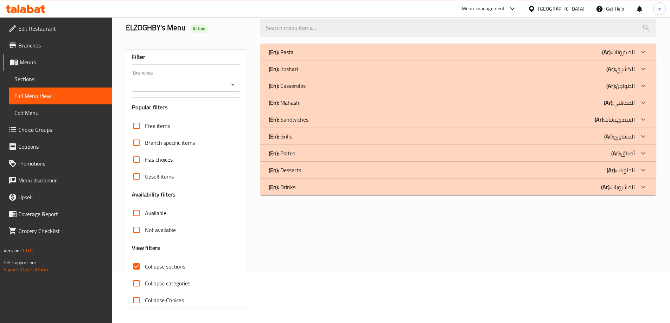
scroll to position [51, 0]
click at [562, 56] on div "(En): Drinks (Ar): المشروبات" at bounding box center [452, 52] width 366 height 8
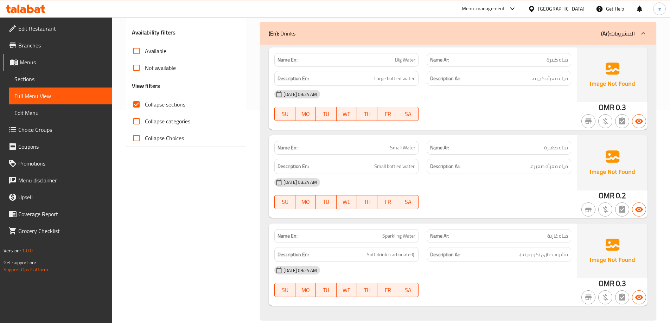
scroll to position [224, 0]
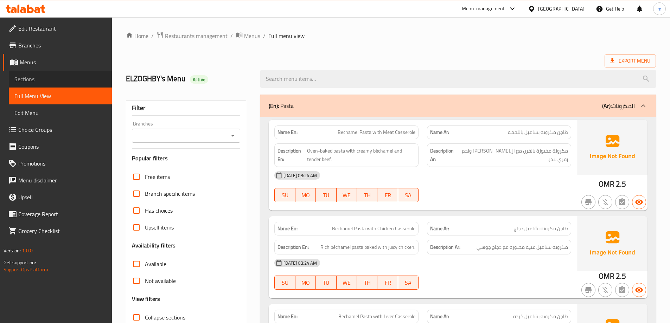
click at [43, 74] on link "Sections" at bounding box center [60, 79] width 103 height 17
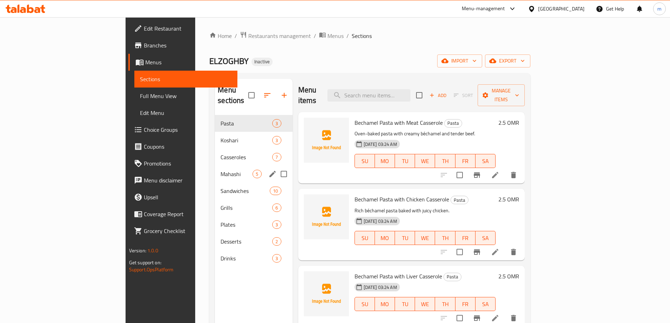
click at [267, 169] on div "Menu sections" at bounding box center [272, 174] width 11 height 11
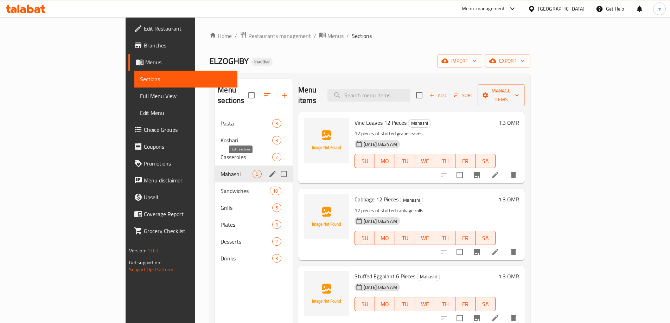
click at [267, 169] on button "edit" at bounding box center [272, 174] width 11 height 11
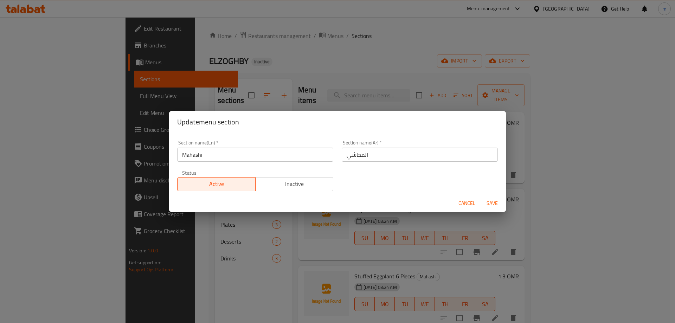
click at [250, 156] on input "Mahashi" at bounding box center [255, 155] width 156 height 14
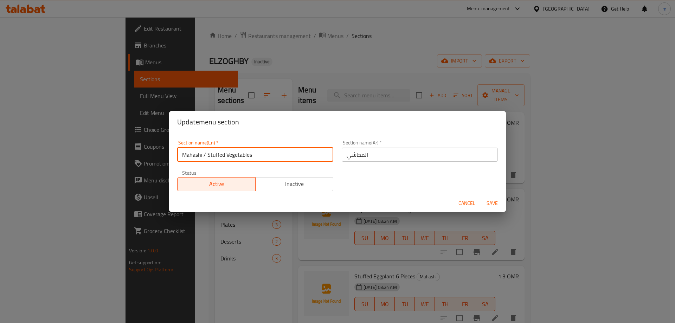
type input "Mahashi / Stuffed Vegetables"
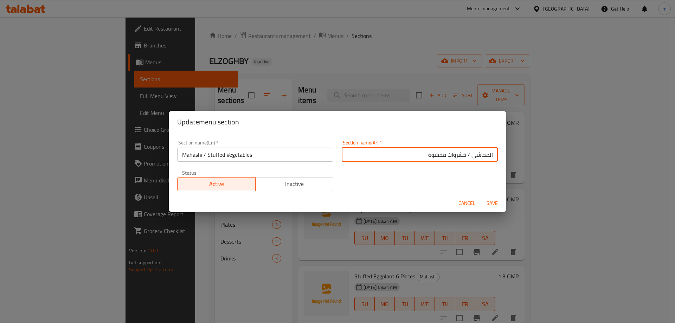
drag, startPoint x: 460, startPoint y: 158, endPoint x: 455, endPoint y: 157, distance: 4.9
click at [455, 157] on input "المحاشي / خشروات محشوة" at bounding box center [420, 155] width 156 height 14
type input "المحاشي / خضروات محشوة"
click at [487, 201] on span "Save" at bounding box center [492, 203] width 17 height 9
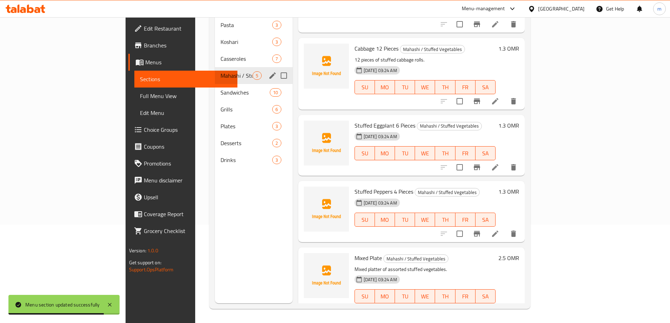
scroll to position [57, 0]
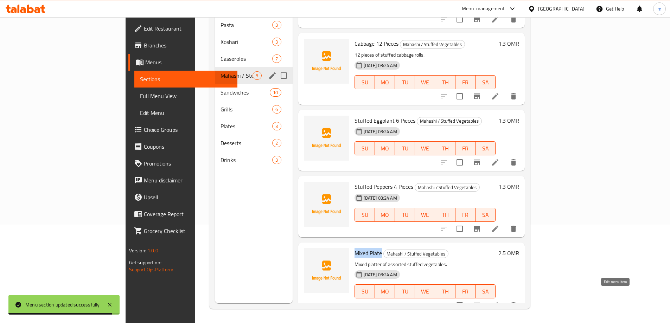
click at [499, 301] on icon at bounding box center [495, 305] width 8 height 8
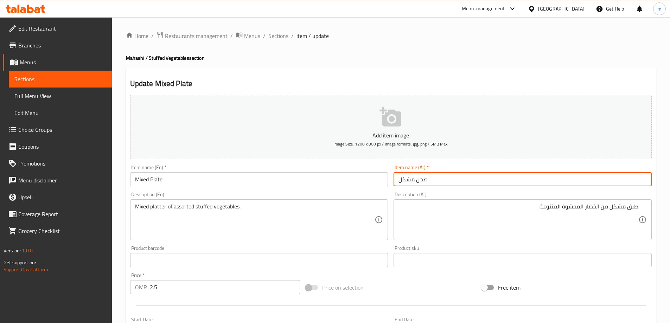
click at [522, 178] on input "صحن مشكل" at bounding box center [522, 179] width 258 height 14
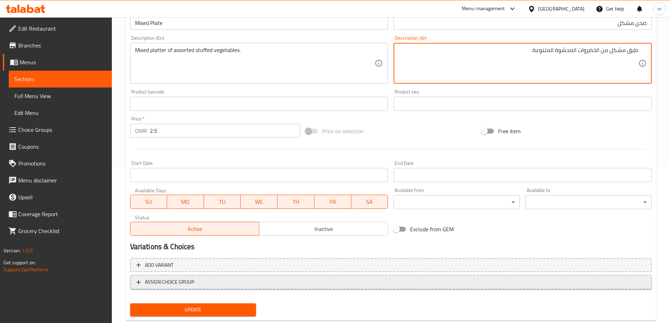
scroll to position [174, 0]
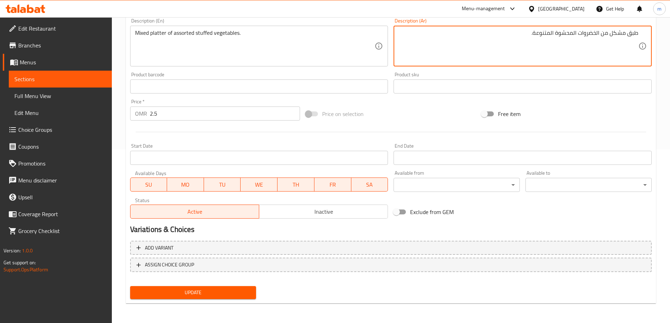
type textarea "طبق مشكل من الخضروات المحشوة المتنوعة."
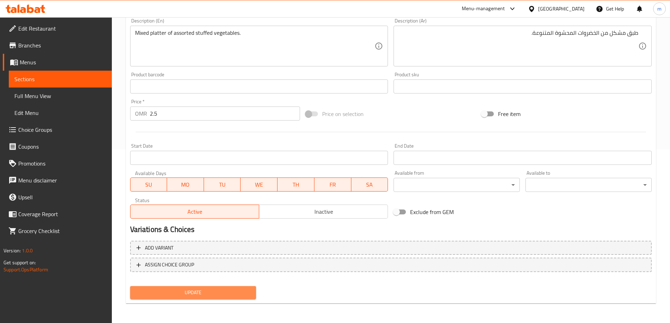
click at [209, 289] on span "Update" at bounding box center [193, 292] width 115 height 9
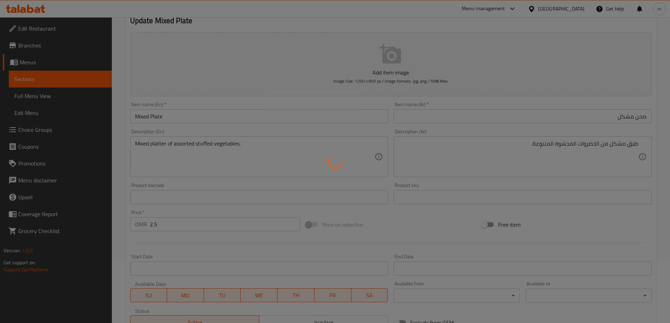
scroll to position [0, 0]
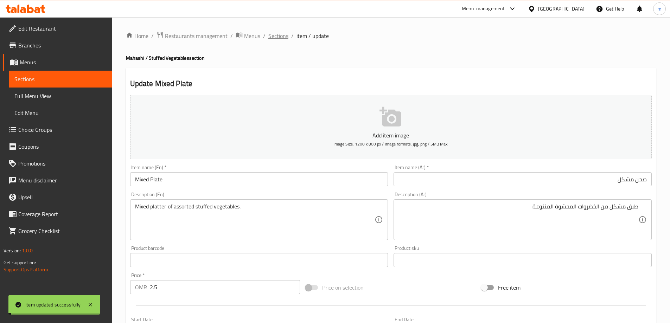
click at [274, 36] on span "Sections" at bounding box center [278, 36] width 20 height 8
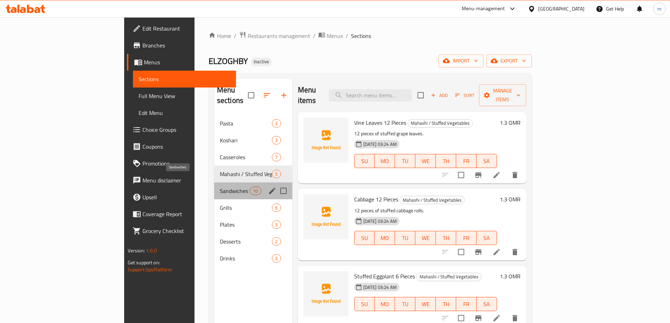
click at [220, 187] on span "Sandwiches" at bounding box center [235, 191] width 30 height 8
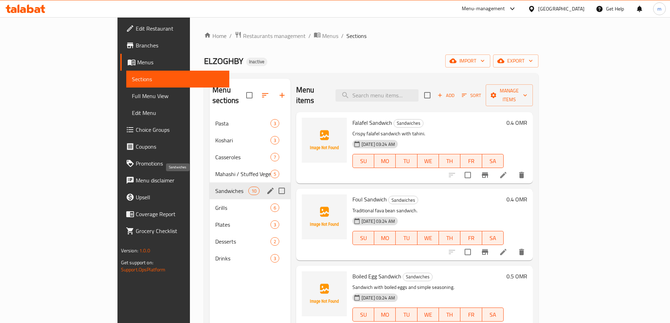
scroll to position [98, 0]
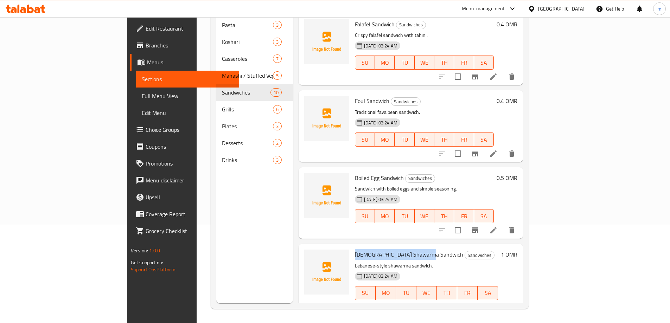
click at [503, 301] on li at bounding box center [493, 307] width 20 height 13
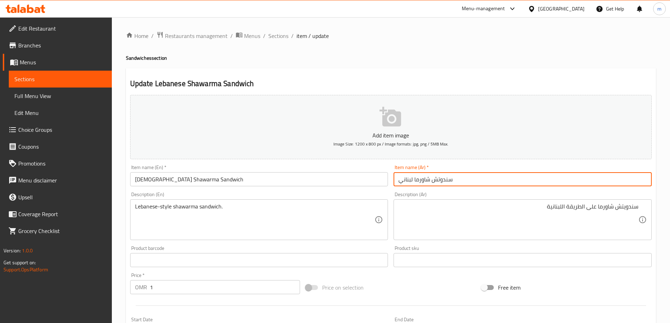
click at [497, 173] on input "سندوتش شاورما لبناني" at bounding box center [522, 179] width 258 height 14
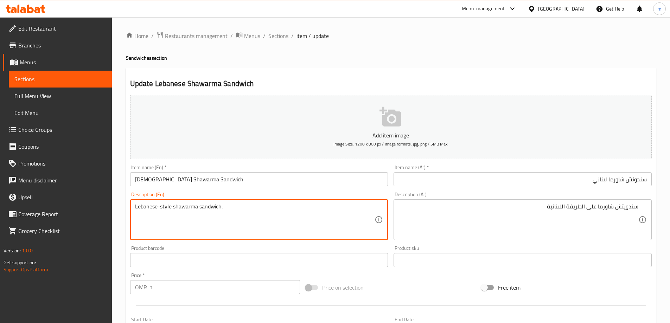
paste textarea "Shawarma meat, pita bread, hummus, tahini sauce, pickles, tomatoes, onions, par…"
type textarea "Shawarma meat, pita bread, hummus, tahini sauce, pickles, tomatoes, onions, par…"
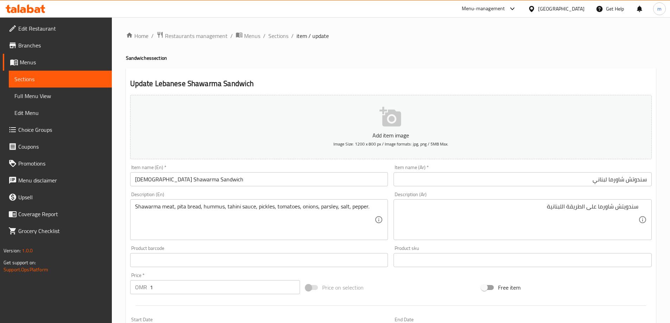
paste textarea "اورما لحم، خبز بيتا، حمص، صلصة طحينة، مخلل، طماطم، بصل، بقدونس، ملح، فلفل."
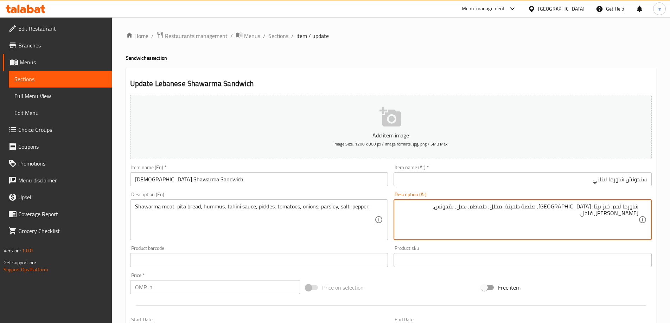
type textarea "شاورما لحم، خبز بيتا، حمص، صلصة طحينة، مخلل، طماطم، بصل، بقدونس، ملح، فلفل."
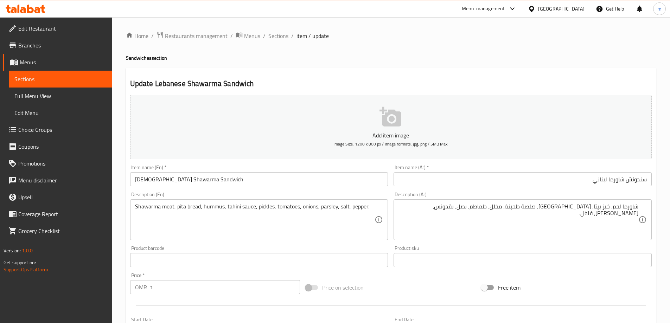
click at [587, 79] on h2 "Update Lebanese Shawarma Sandwich" at bounding box center [390, 83] width 521 height 11
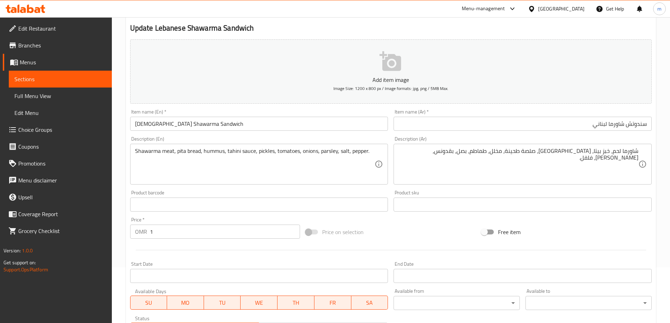
scroll to position [141, 0]
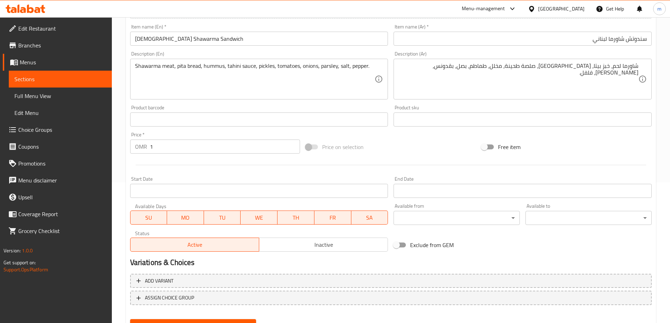
click at [197, 319] on div "Update" at bounding box center [193, 325] width 132 height 19
click at [197, 320] on button "Update" at bounding box center [193, 325] width 126 height 13
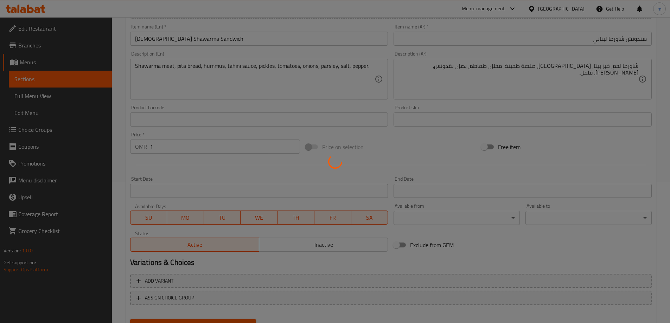
scroll to position [0, 0]
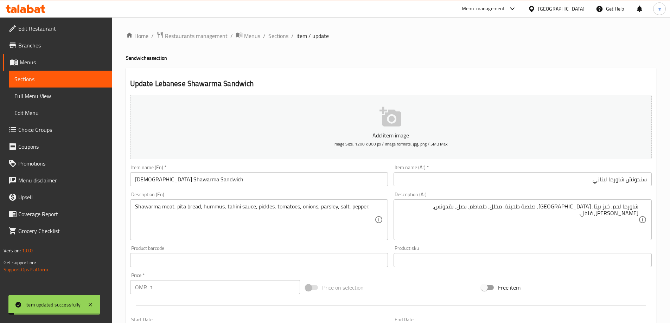
click at [276, 37] on span "Sections" at bounding box center [278, 36] width 20 height 8
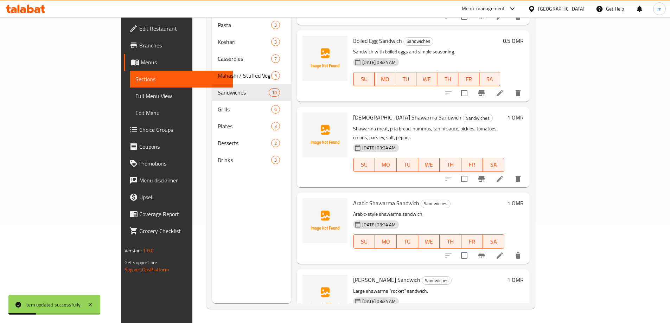
scroll to position [141, 0]
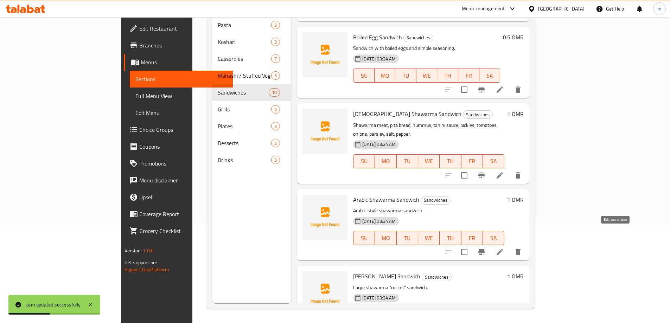
click at [504, 248] on icon at bounding box center [499, 252] width 8 height 8
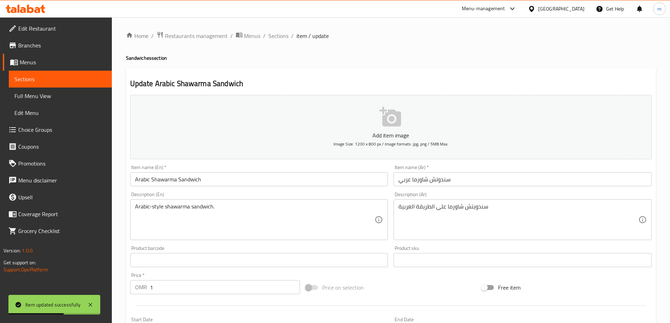
click at [471, 180] on input "سندوتش شاورما عربي" at bounding box center [522, 179] width 258 height 14
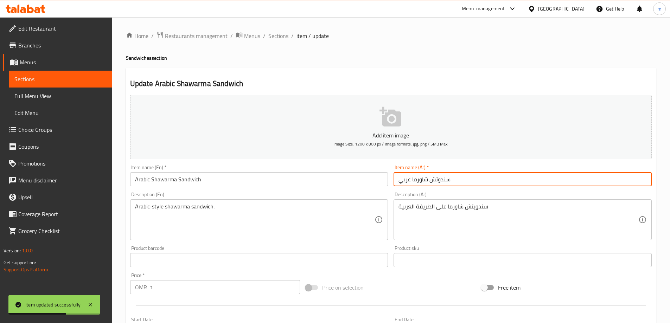
click at [471, 180] on input "سندوتش شاورما عربي" at bounding box center [522, 179] width 258 height 14
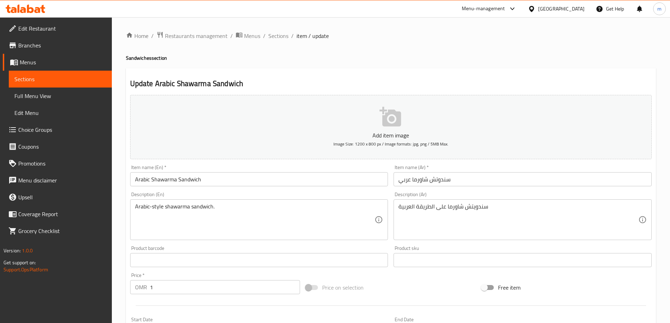
click at [233, 185] on input "Arabic Shawarma Sandwich" at bounding box center [259, 179] width 258 height 14
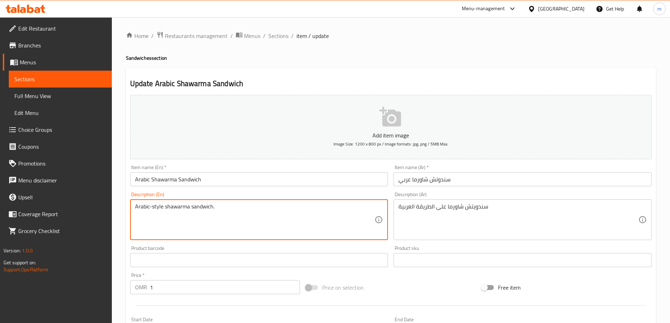
paste textarea "shawarma sandwich is a popular Middle Eastern Sandwich made with thinly sliced …"
type textarea "Arabic shawarma sandwich is a popular Middle Eastern Sandwich made with thinly …"
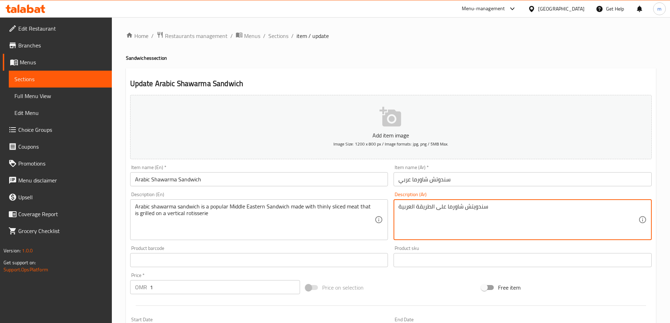
paste textarea "اندويتش الشاورما العربي هو ساندوتش رق أوسطي شهير مصنوع من شرائح رقيقة من اللحم …"
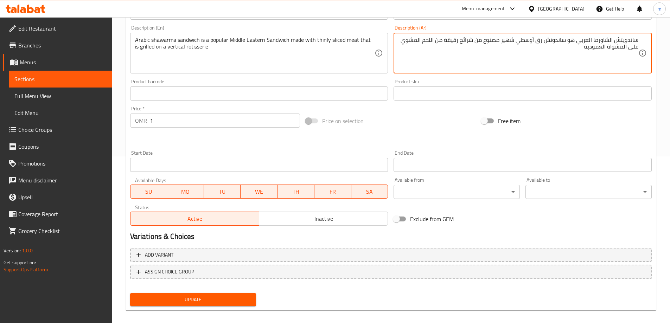
scroll to position [174, 0]
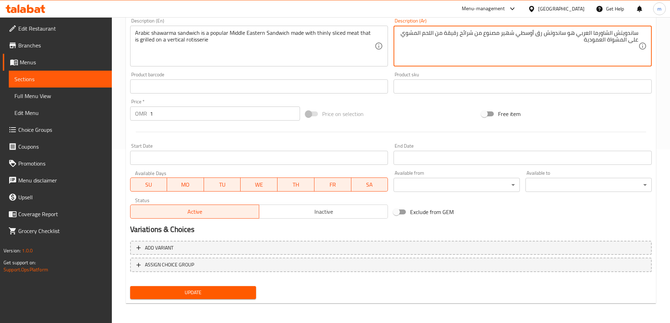
type textarea "ساندويتش الشاورما العربي هو ساندوتش رق أوسطي شهير مصنوع من شرائح رقيقة من اللحم…"
click at [215, 297] on button "Update" at bounding box center [193, 292] width 126 height 13
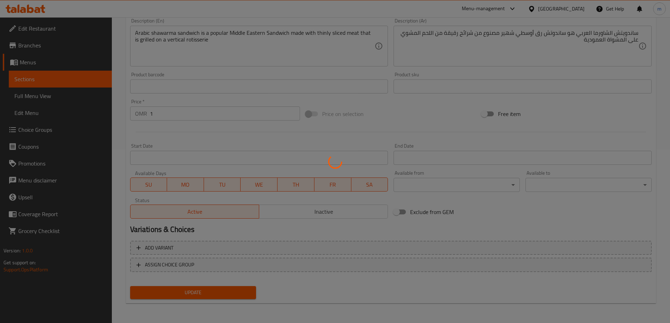
scroll to position [0, 0]
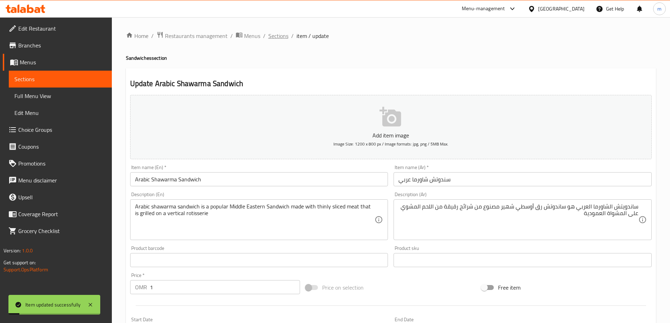
click at [271, 37] on span "Sections" at bounding box center [278, 36] width 20 height 8
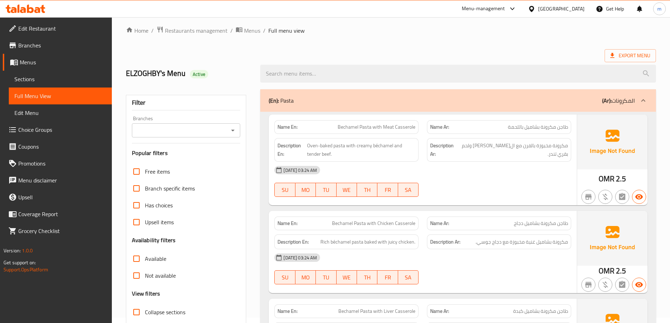
scroll to position [105, 0]
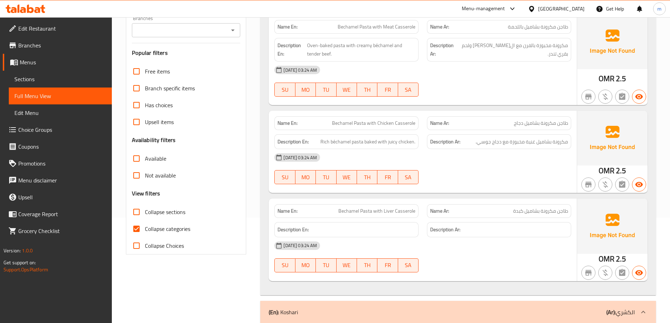
click at [164, 232] on span "Collapse categories" at bounding box center [167, 229] width 45 height 8
click at [145, 232] on input "Collapse categories" at bounding box center [136, 228] width 17 height 17
checkbox input "false"
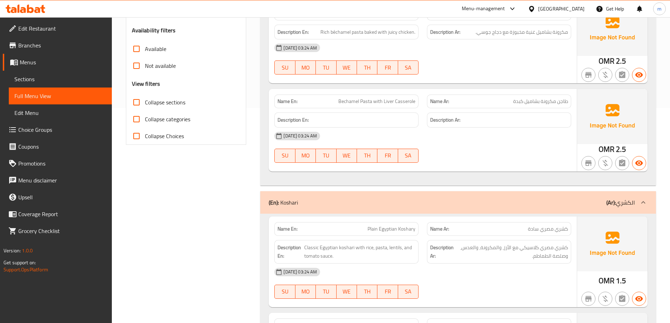
scroll to position [0, 0]
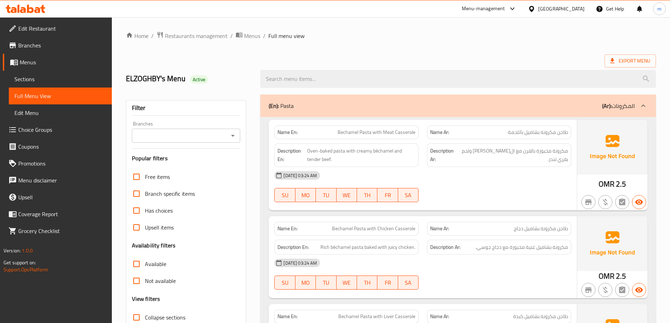
drag, startPoint x: 561, startPoint y: 183, endPoint x: 572, endPoint y: 68, distance: 115.4
click at [614, 63] on icon at bounding box center [612, 60] width 7 height 7
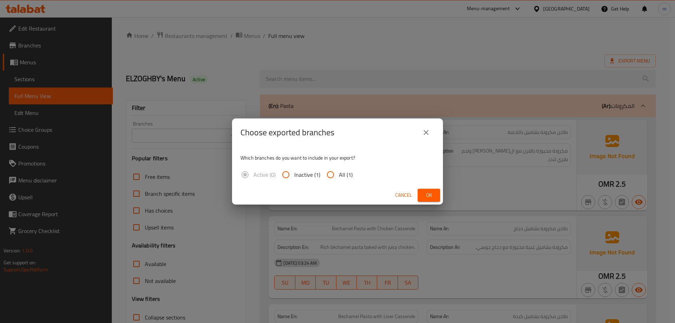
click at [351, 171] on span "All (1)" at bounding box center [346, 175] width 14 height 8
click at [339, 171] on input "All (1)" at bounding box center [330, 174] width 17 height 17
radio input "true"
click at [345, 174] on span "All (1)" at bounding box center [346, 175] width 14 height 8
click at [339, 174] on input "All (1)" at bounding box center [330, 174] width 17 height 17
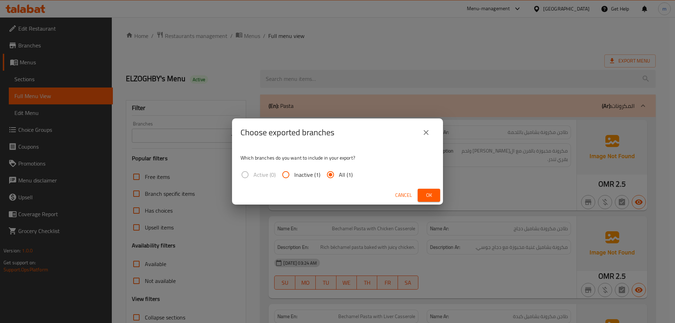
click at [425, 195] on span "Ok" at bounding box center [428, 195] width 11 height 9
